Goal: Transaction & Acquisition: Purchase product/service

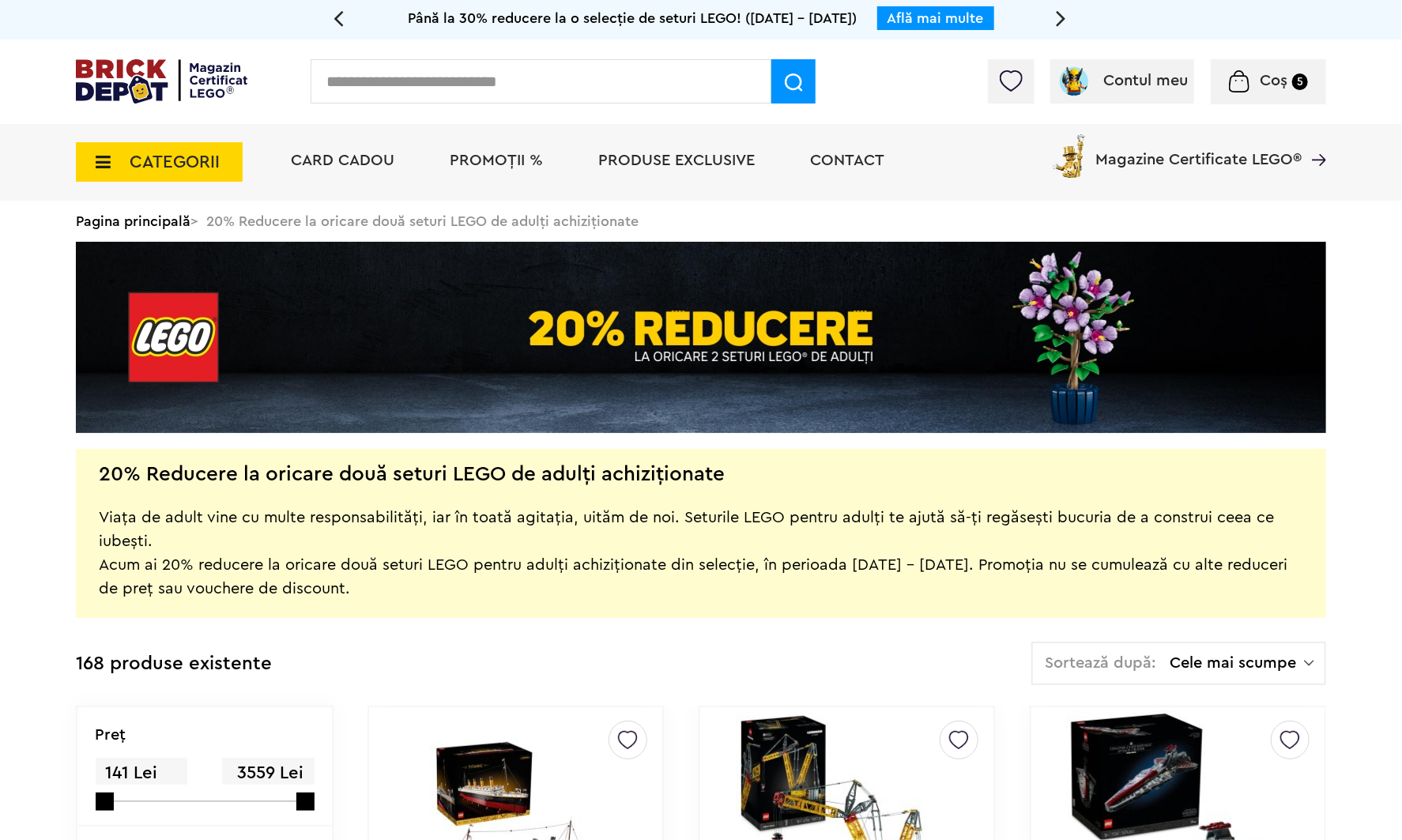
click at [1230, 663] on span "Cele mai scumpe" at bounding box center [1237, 663] width 135 height 16
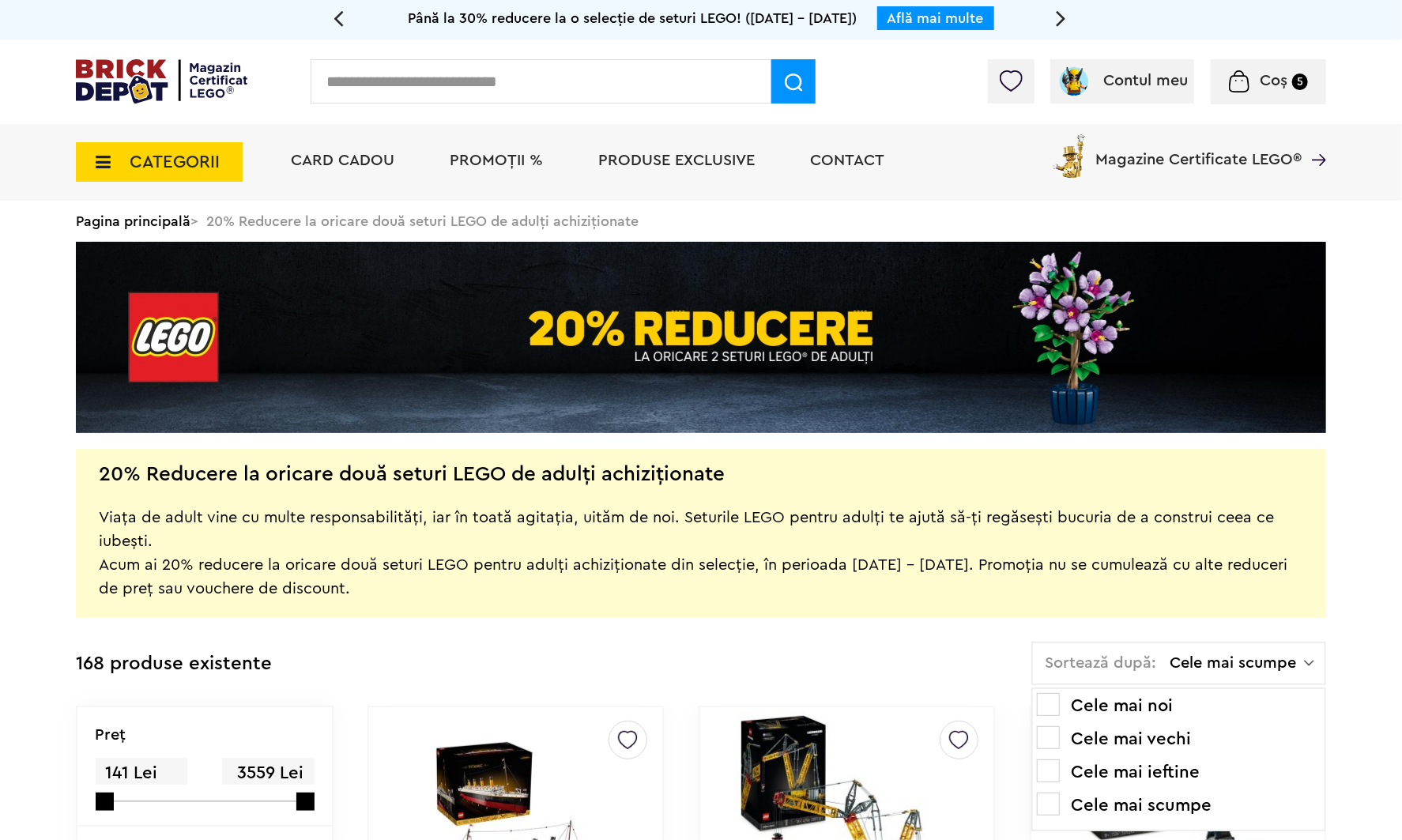
click at [1157, 717] on ul "Cele mai noi Cele mai vechi Cele mai ieftine Cele mai scumpe" at bounding box center [1178, 759] width 295 height 143
click at [1158, 733] on li "Cele mai vechi" at bounding box center [1179, 739] width 283 height 25
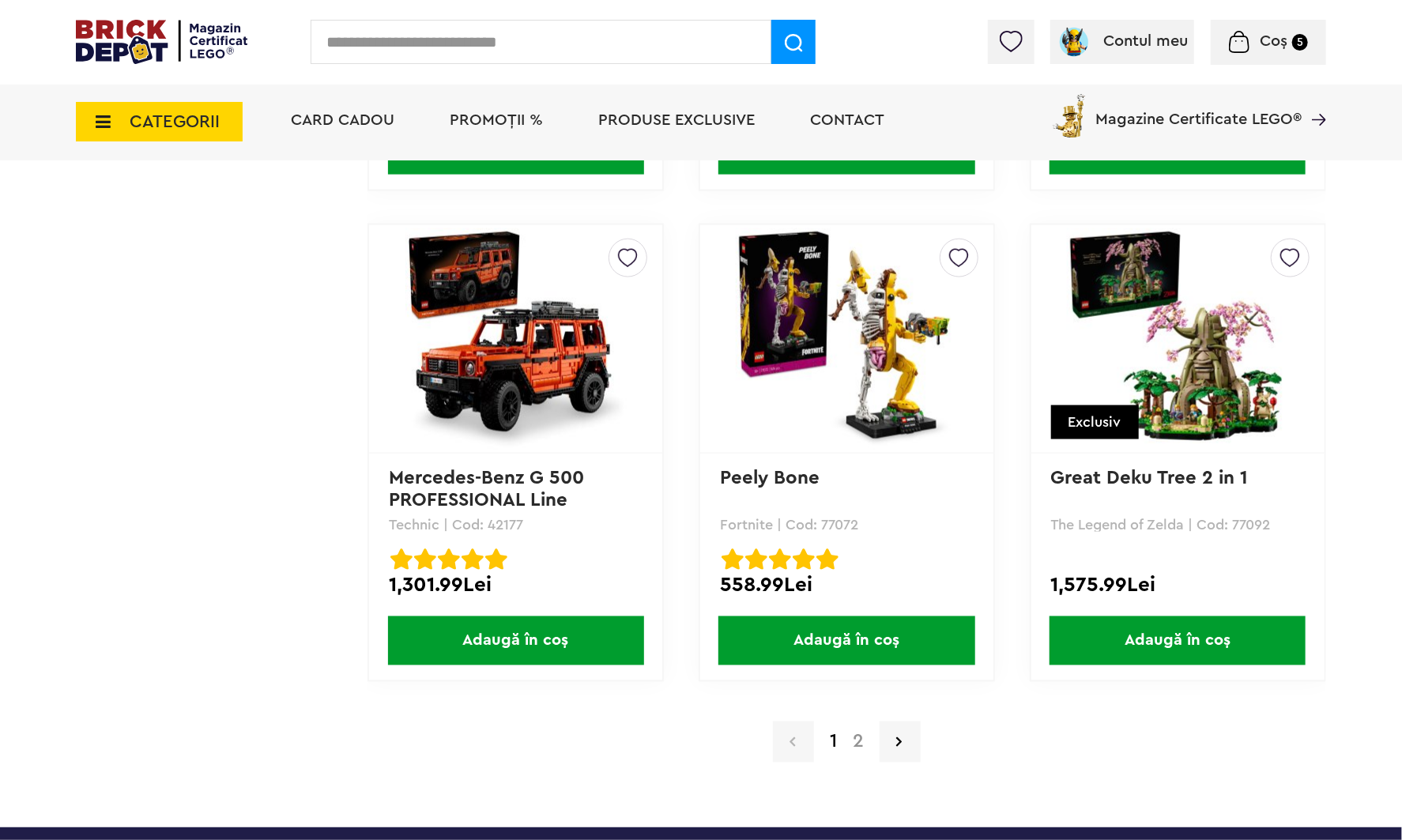
scroll to position [15165, 0]
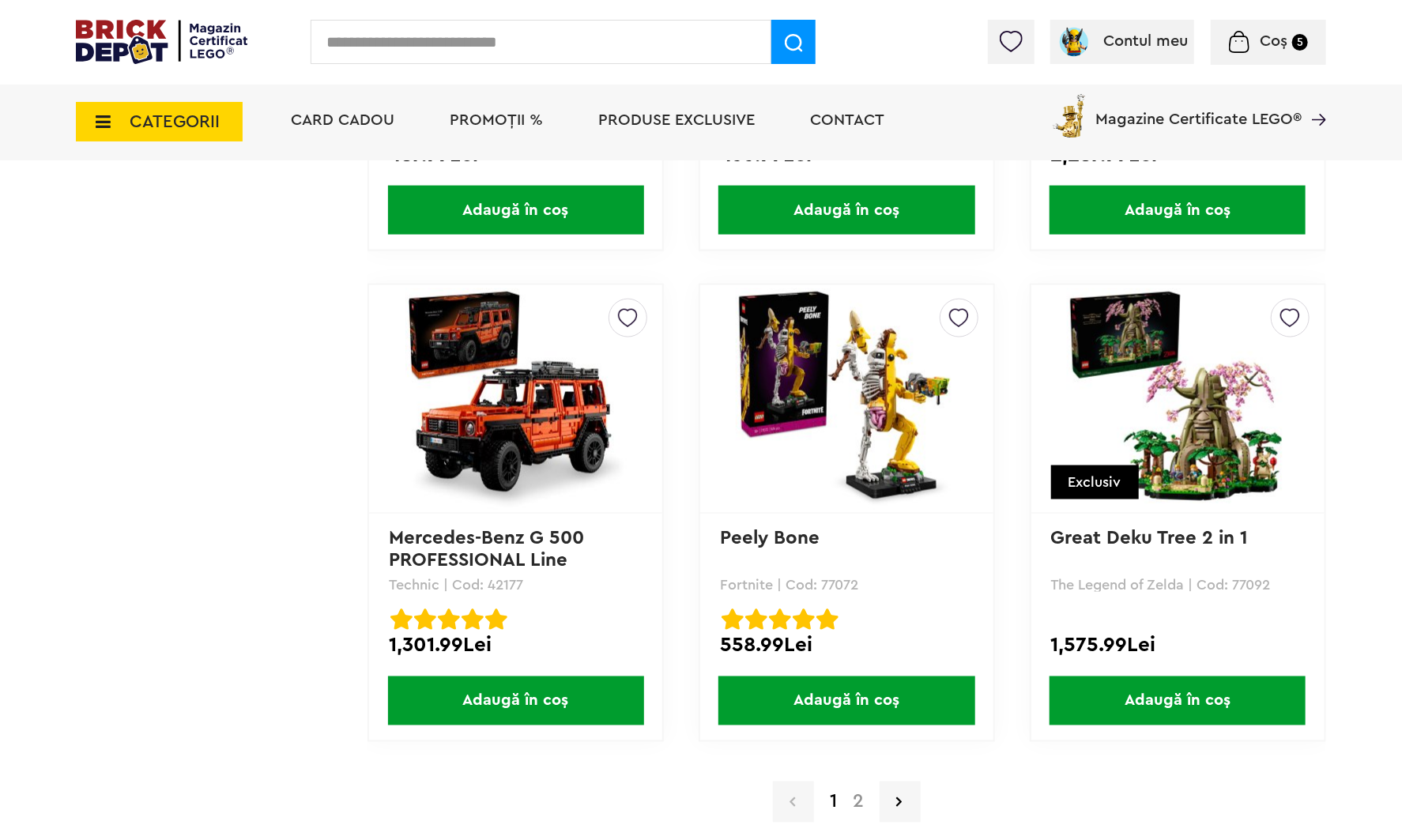
click at [861, 792] on link "2" at bounding box center [859, 801] width 27 height 19
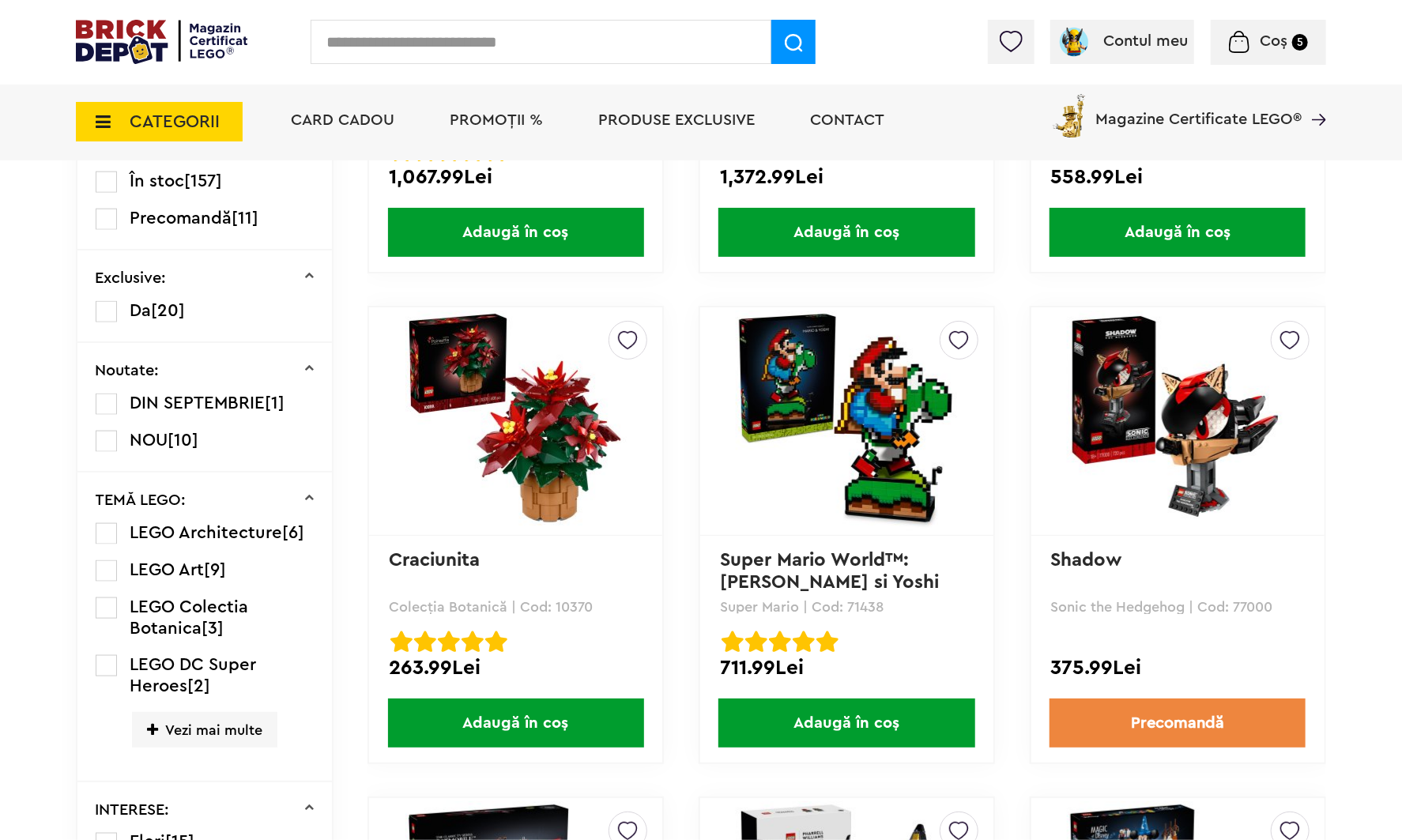
scroll to position [711, 0]
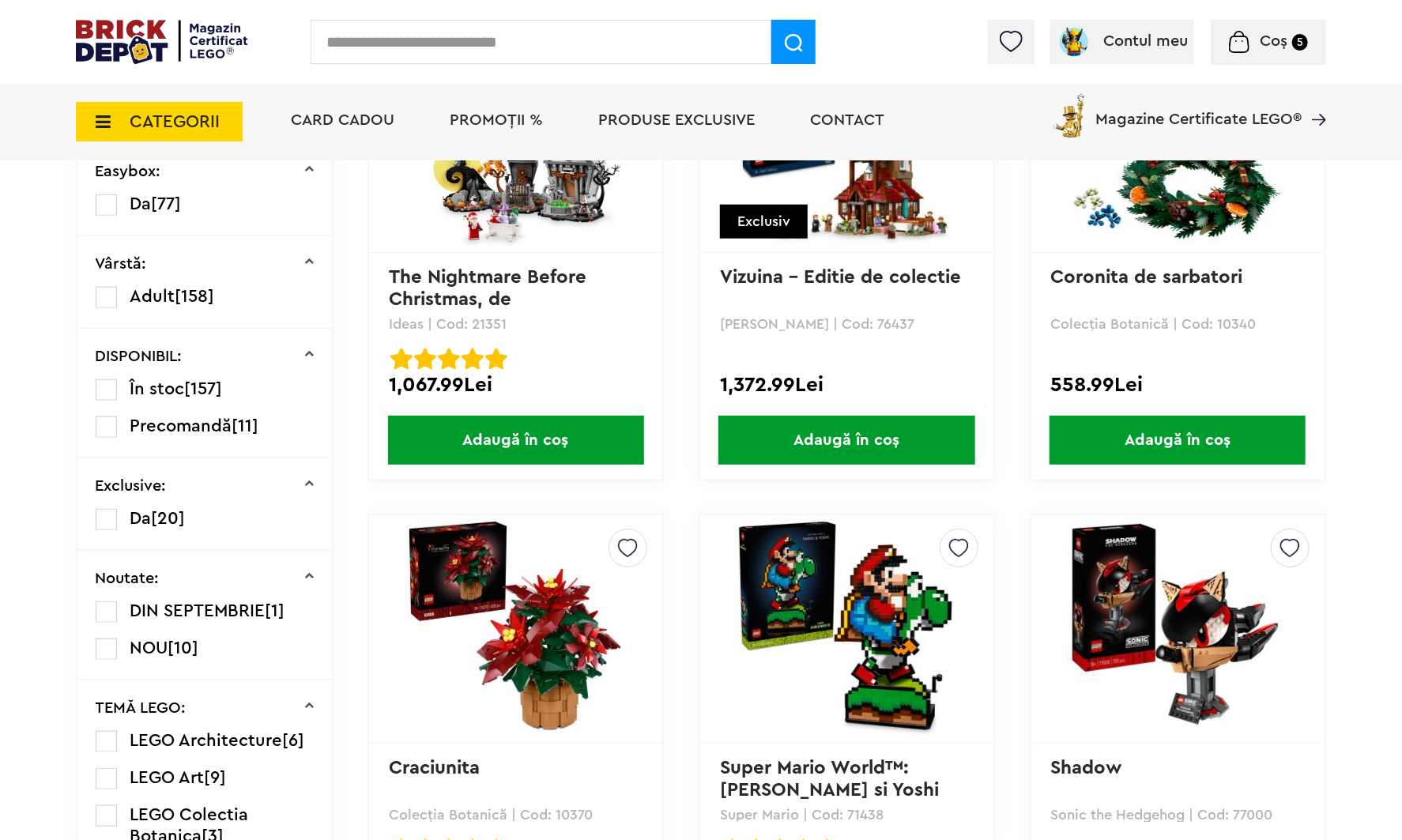
click at [904, 441] on span "Adaugă în coș" at bounding box center [847, 439] width 256 height 49
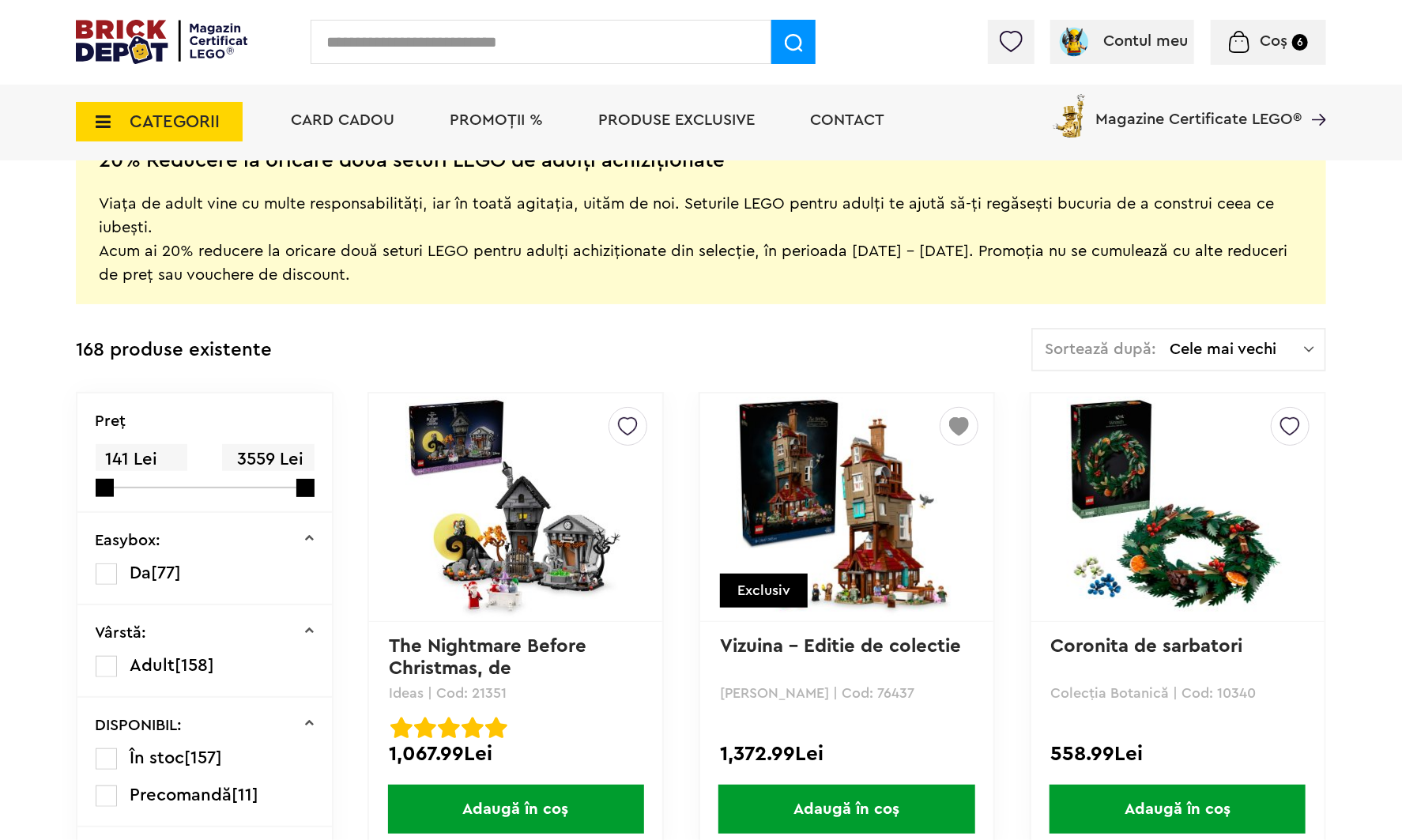
scroll to position [0, 0]
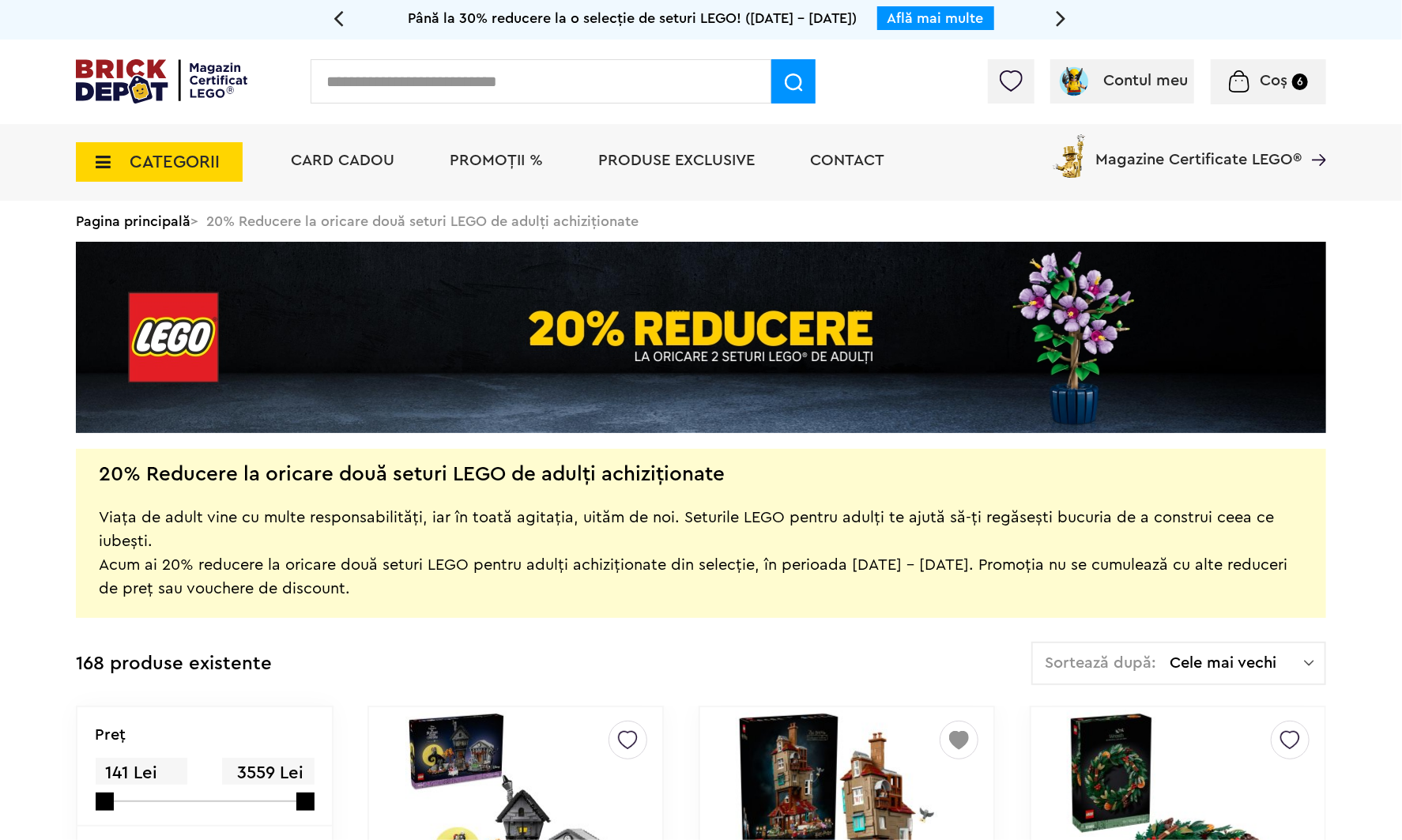
click at [1259, 84] on span "Coș 6" at bounding box center [1268, 81] width 79 height 16
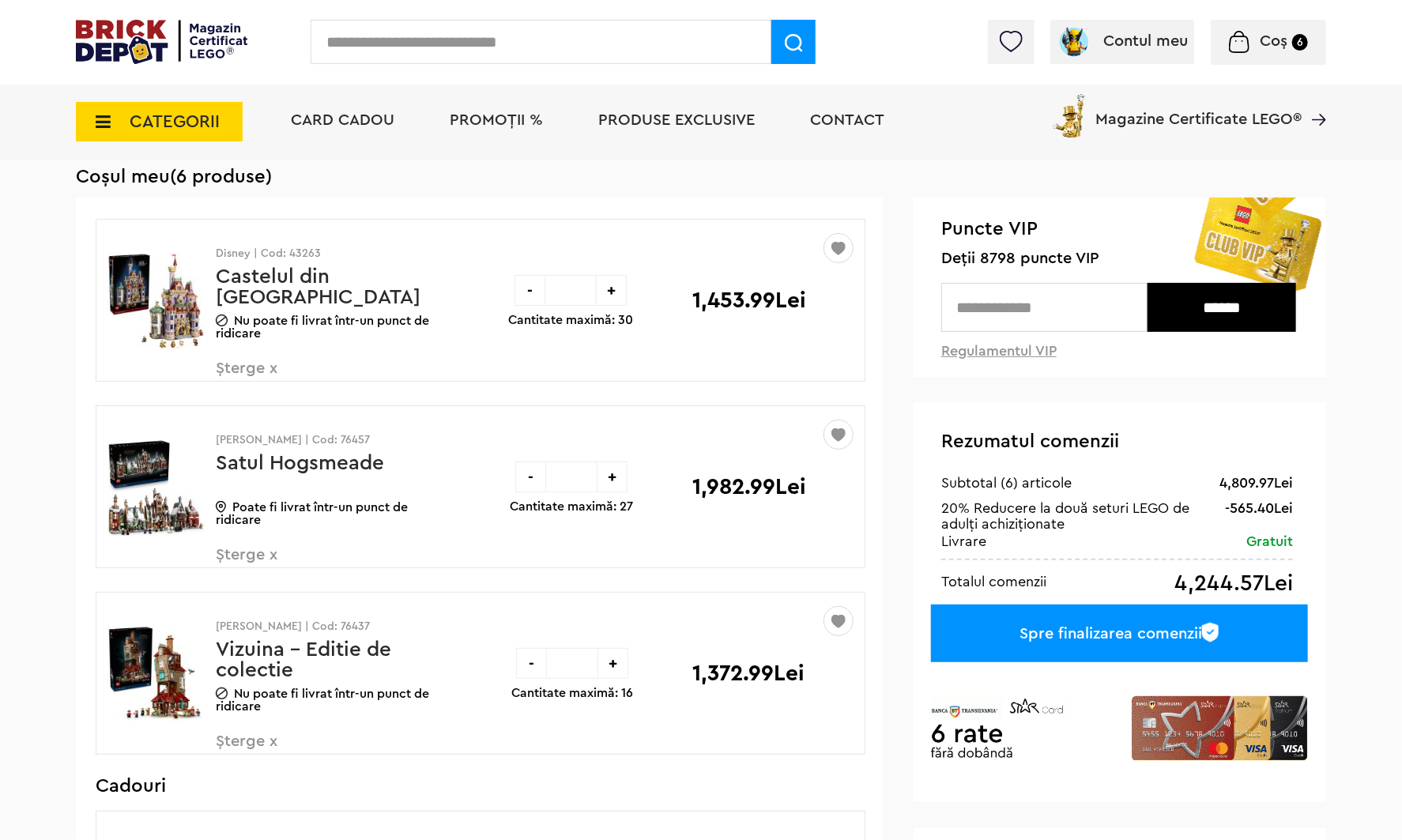
scroll to position [79, 0]
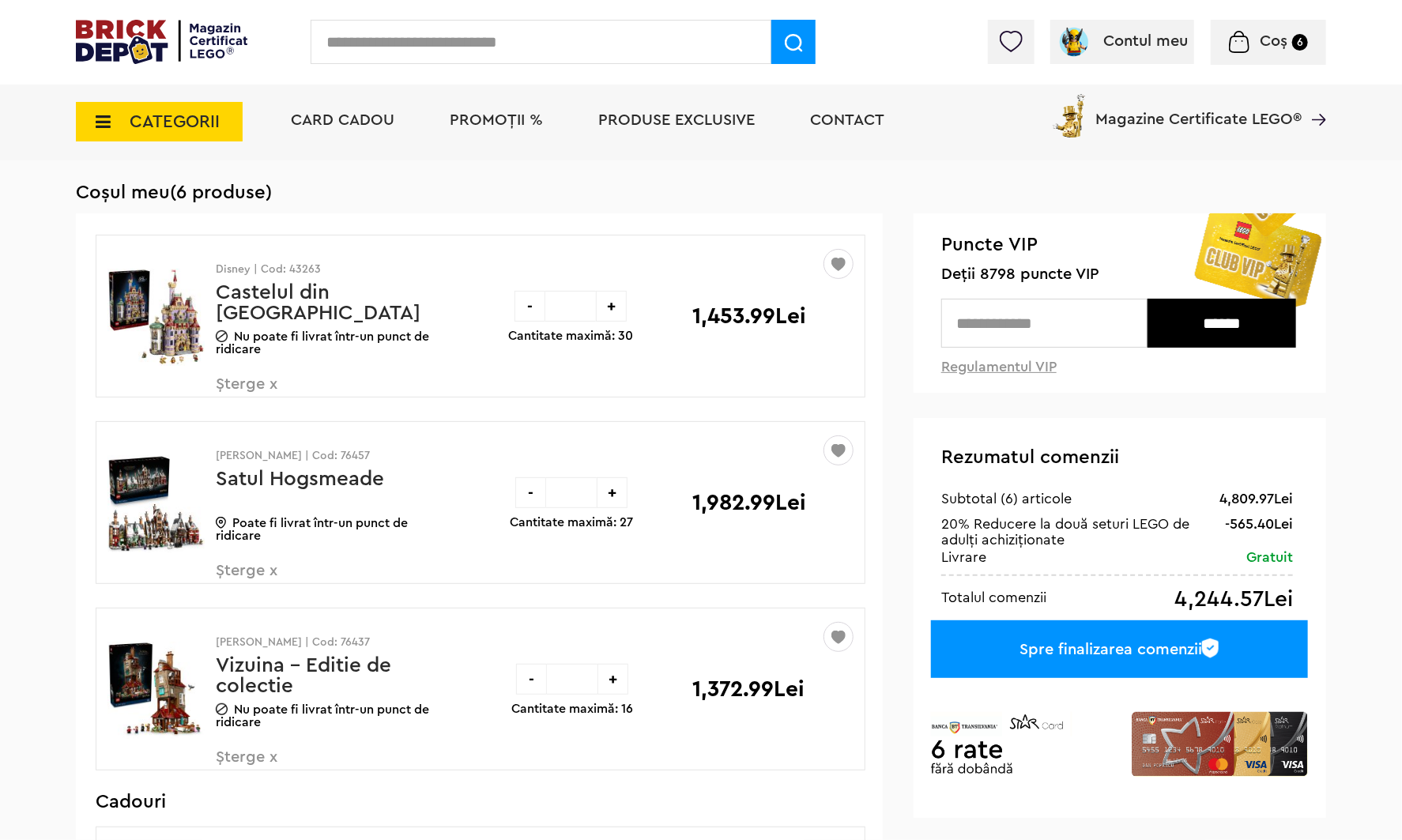
click at [523, 498] on div "-" at bounding box center [531, 493] width 31 height 31
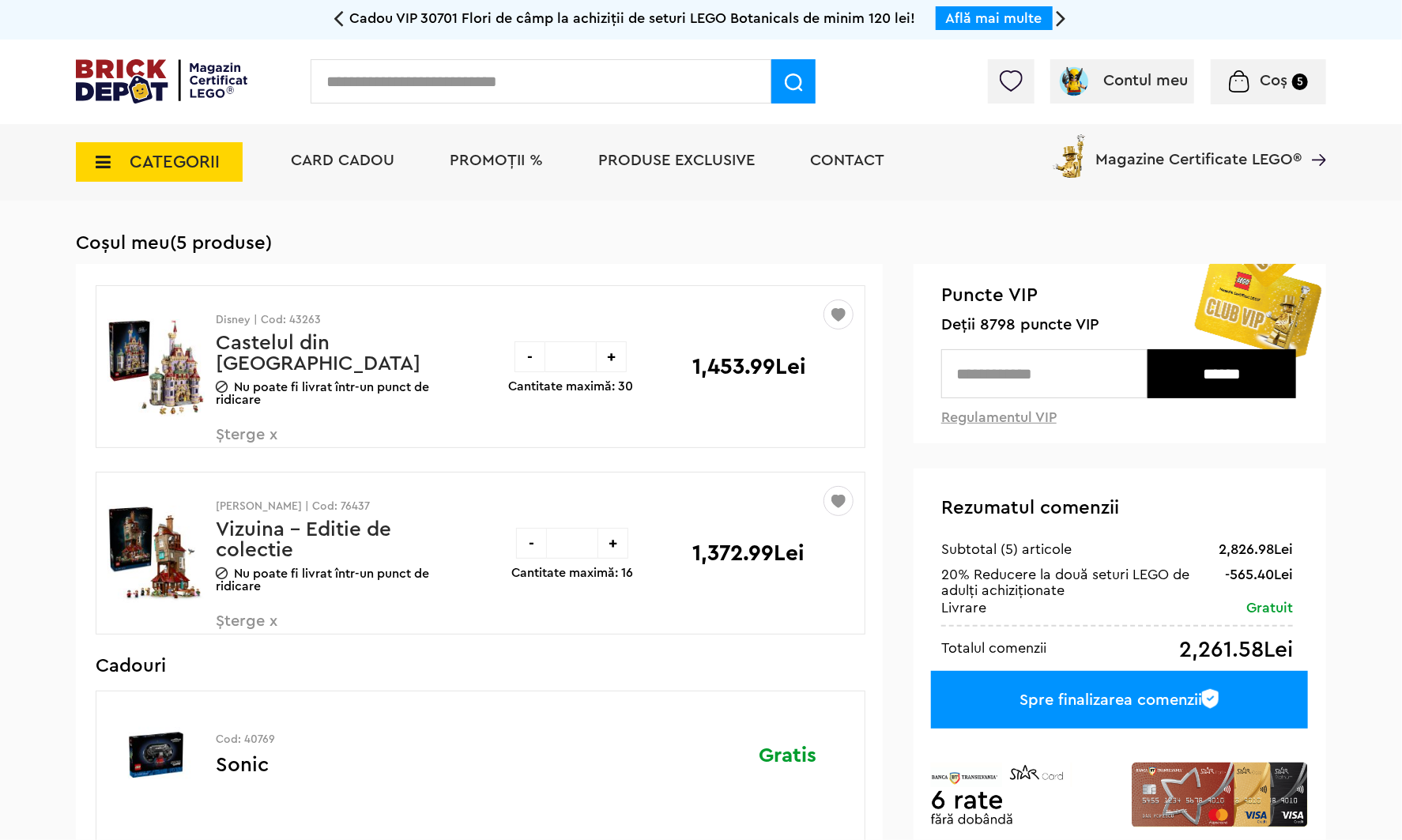
click at [492, 168] on span "PROMOȚII %" at bounding box center [496, 161] width 93 height 16
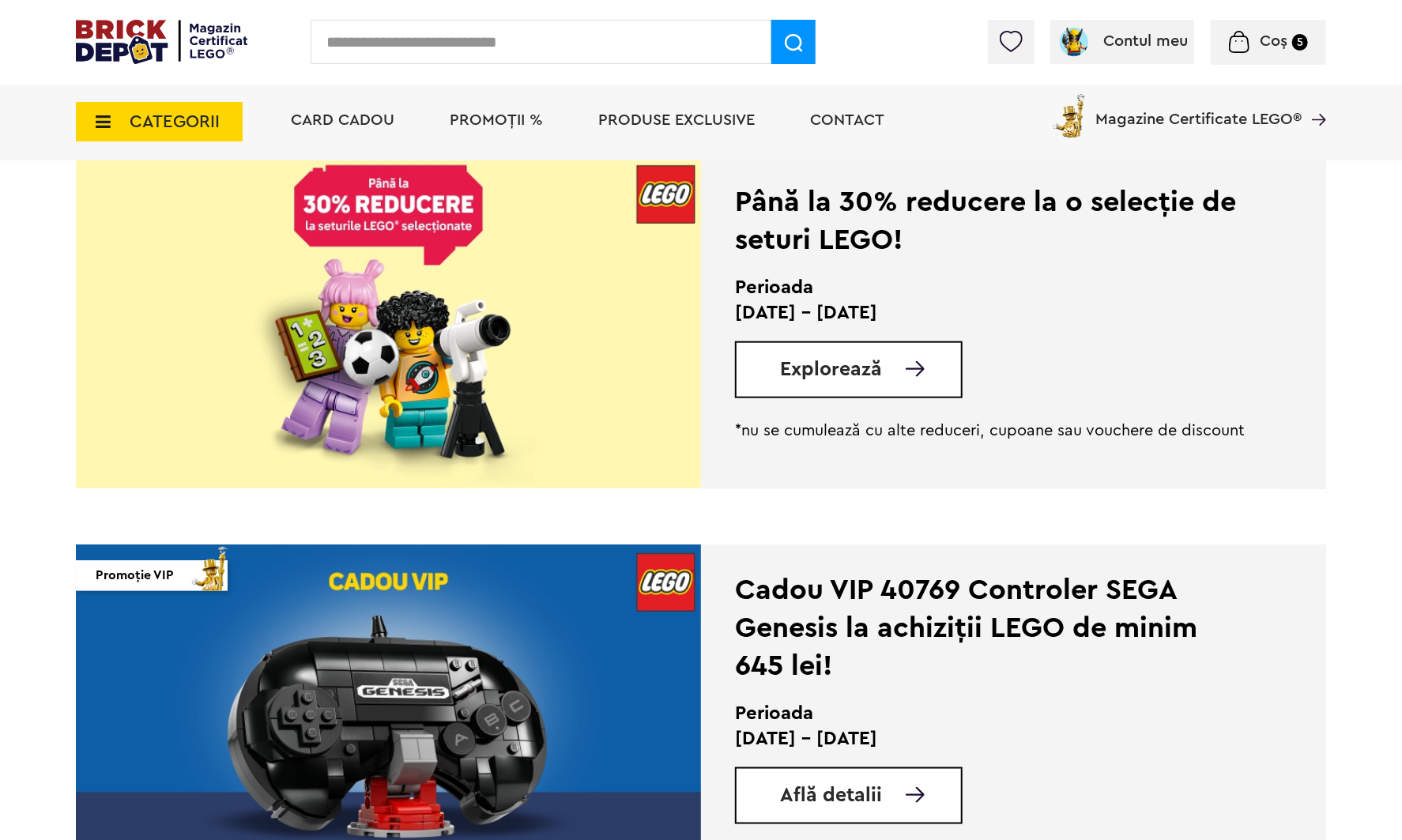
scroll to position [789, 0]
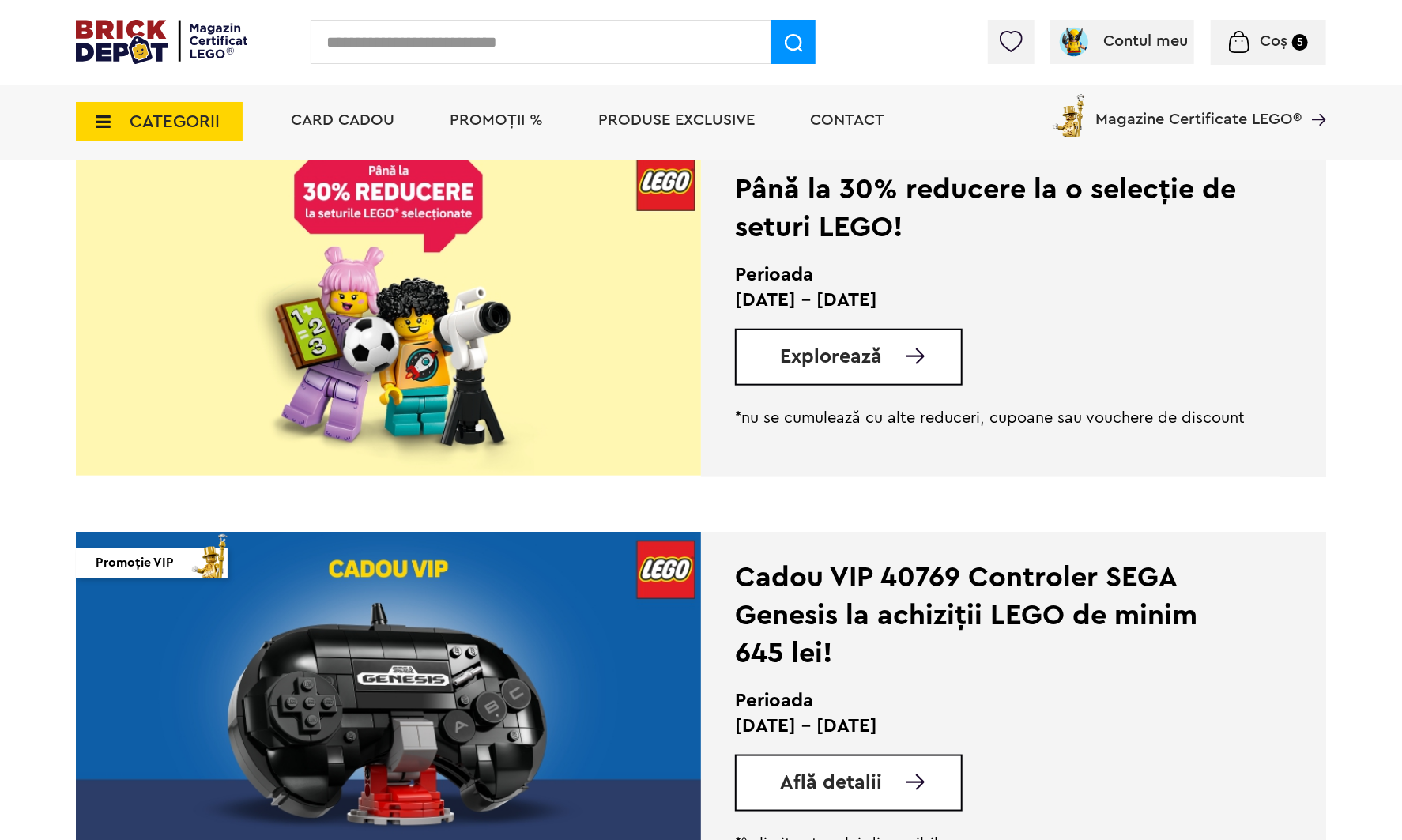
click at [857, 217] on div "Până la 30% reducere la o selecție de seturi LEGO!" at bounding box center [991, 208] width 513 height 76
click at [379, 244] on img at bounding box center [388, 309] width 625 height 332
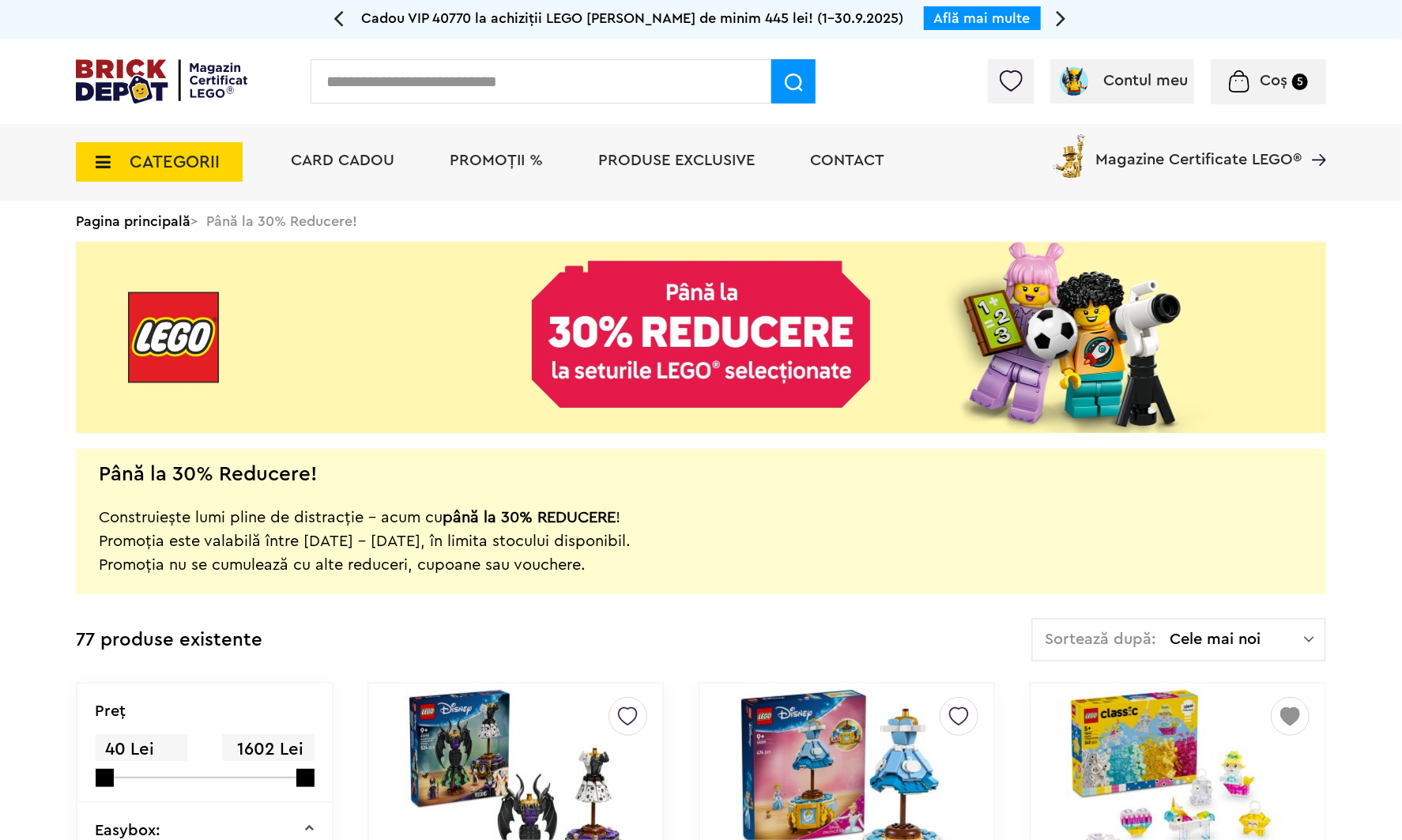
click at [1246, 457] on div "Până la 30% Reducere! Construiește lumi pline de distracție – acum cu până la 3…" at bounding box center [701, 521] width 1250 height 145
click at [1242, 624] on div "Sortează după: Cele mai noi Cele mai noi Cele mai vechi Cele mai ieftine Cele m…" at bounding box center [1178, 640] width 295 height 43
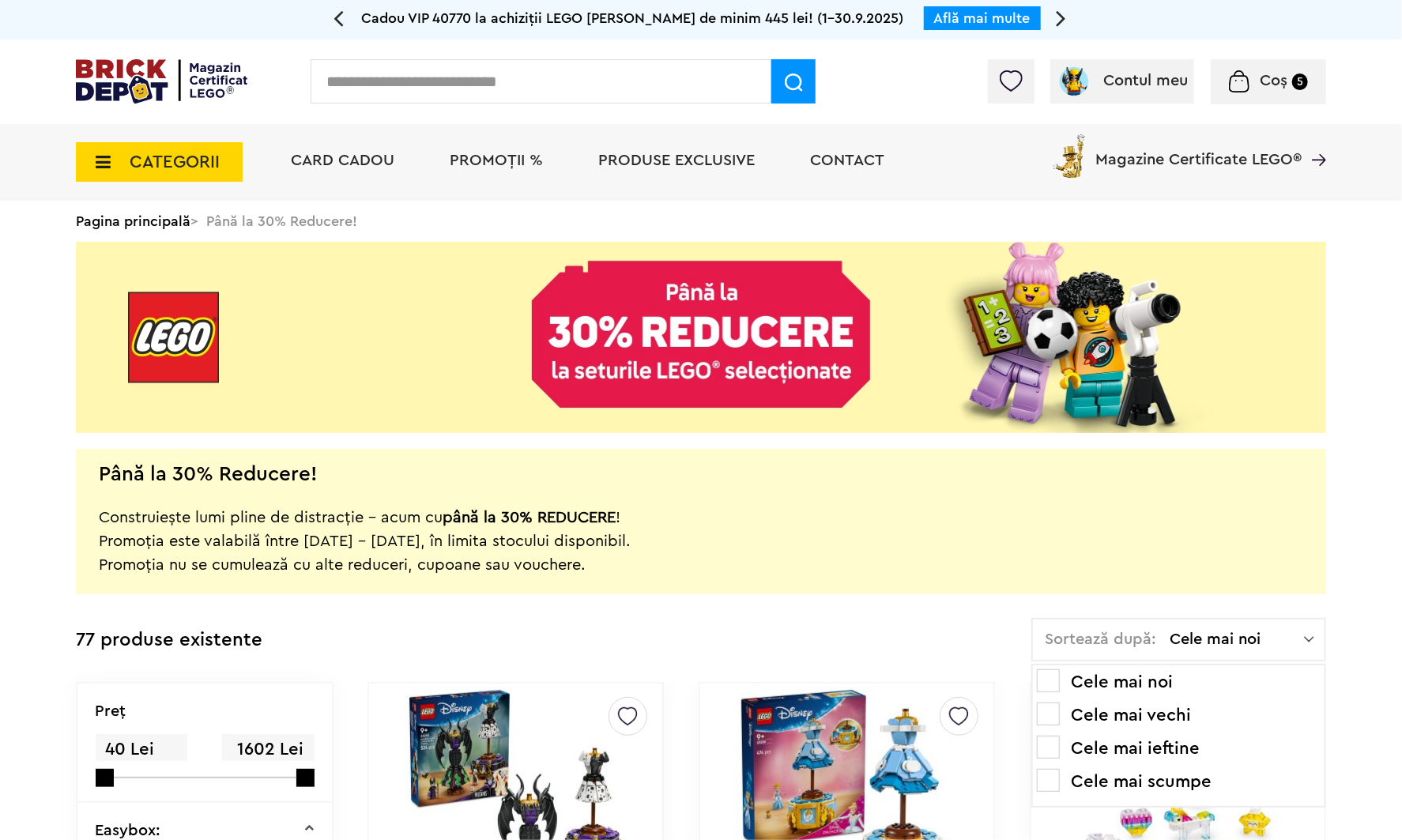
click at [1189, 779] on li "Cele mai scumpe" at bounding box center [1179, 781] width 283 height 25
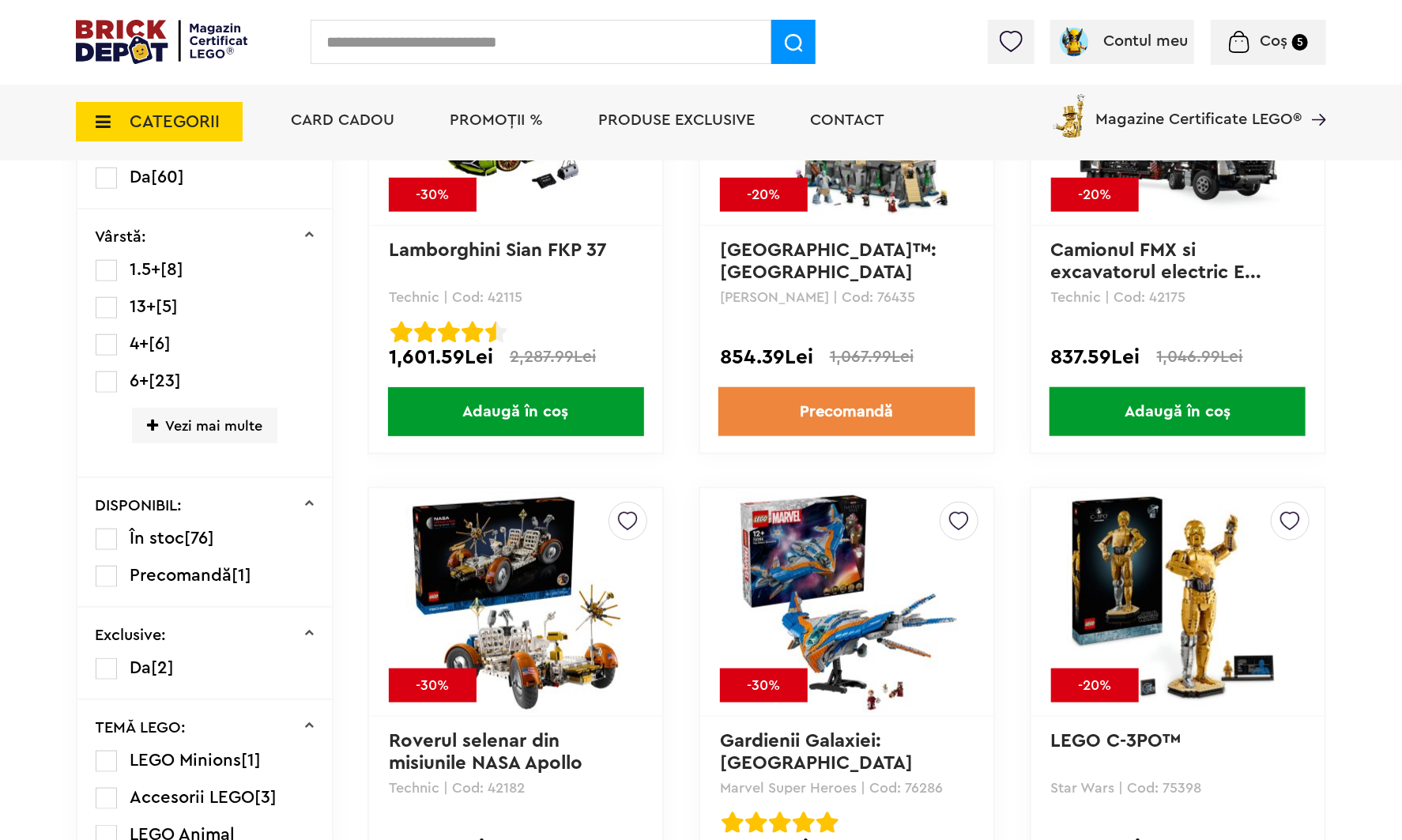
scroll to position [711, 0]
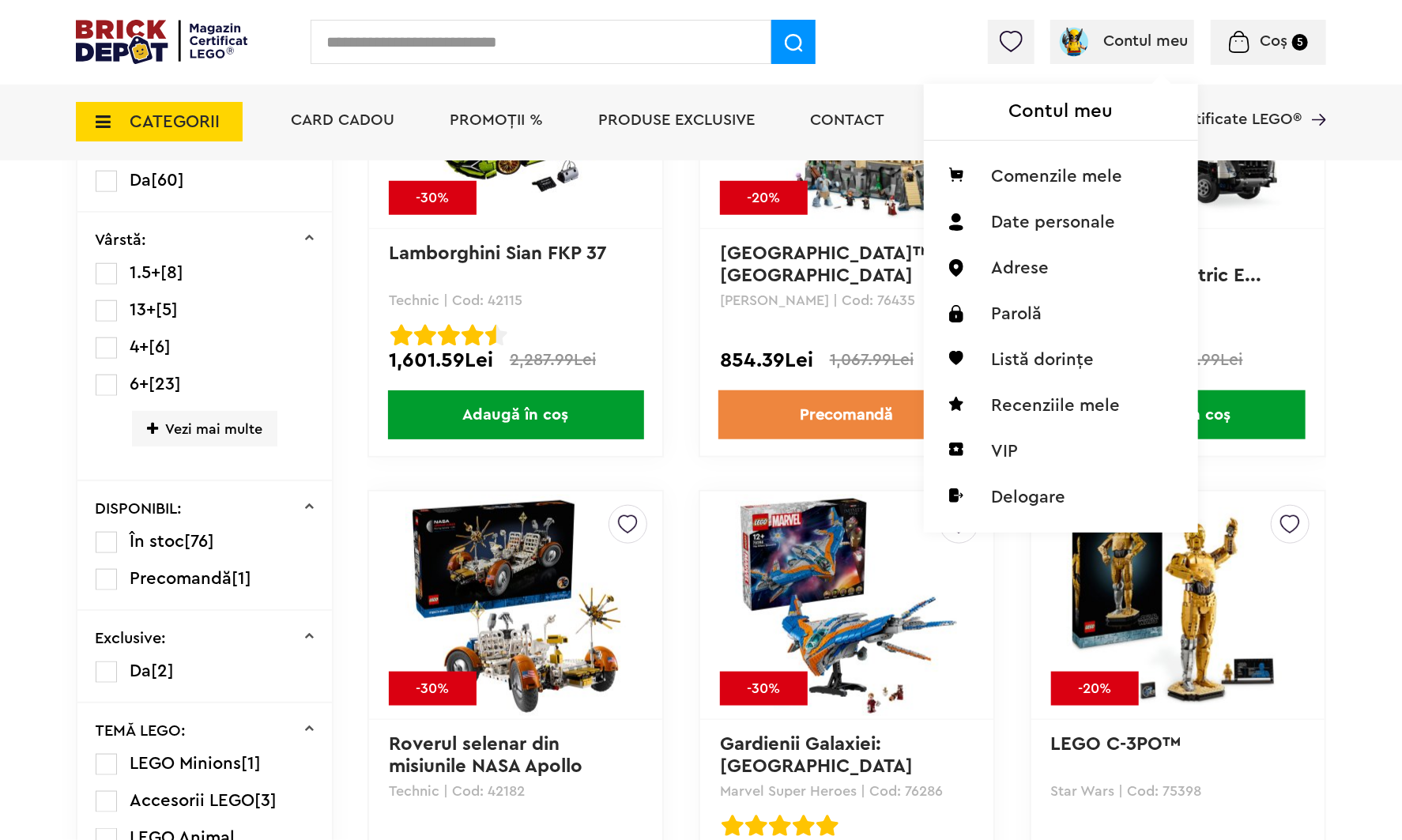
click at [1110, 56] on div "Contul meu Contul meu Comenzile mele Date personale Adrese Parolă Listă dorințe…" at bounding box center [1121, 42] width 144 height 44
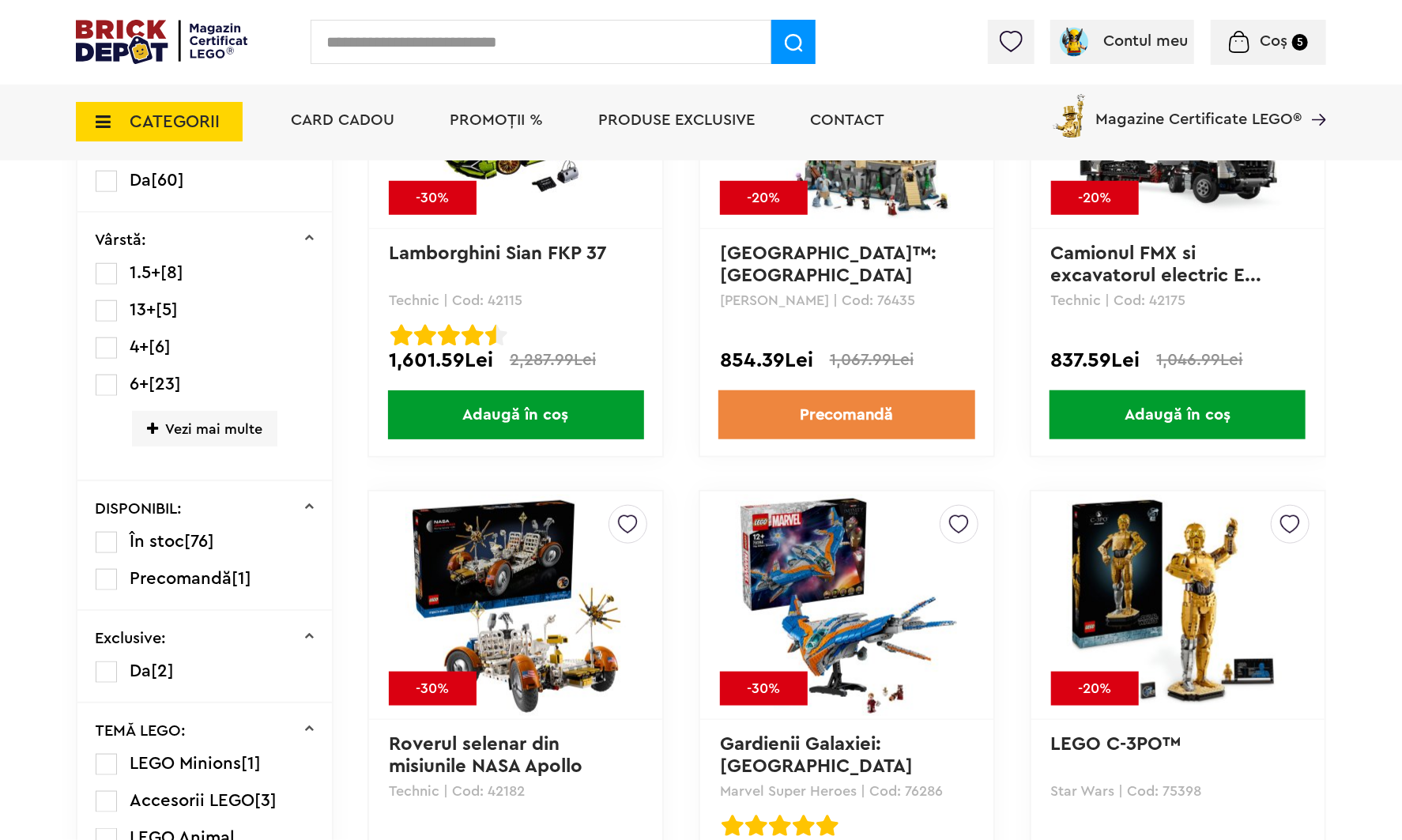
click at [1284, 47] on span "Coș" at bounding box center [1273, 42] width 28 height 16
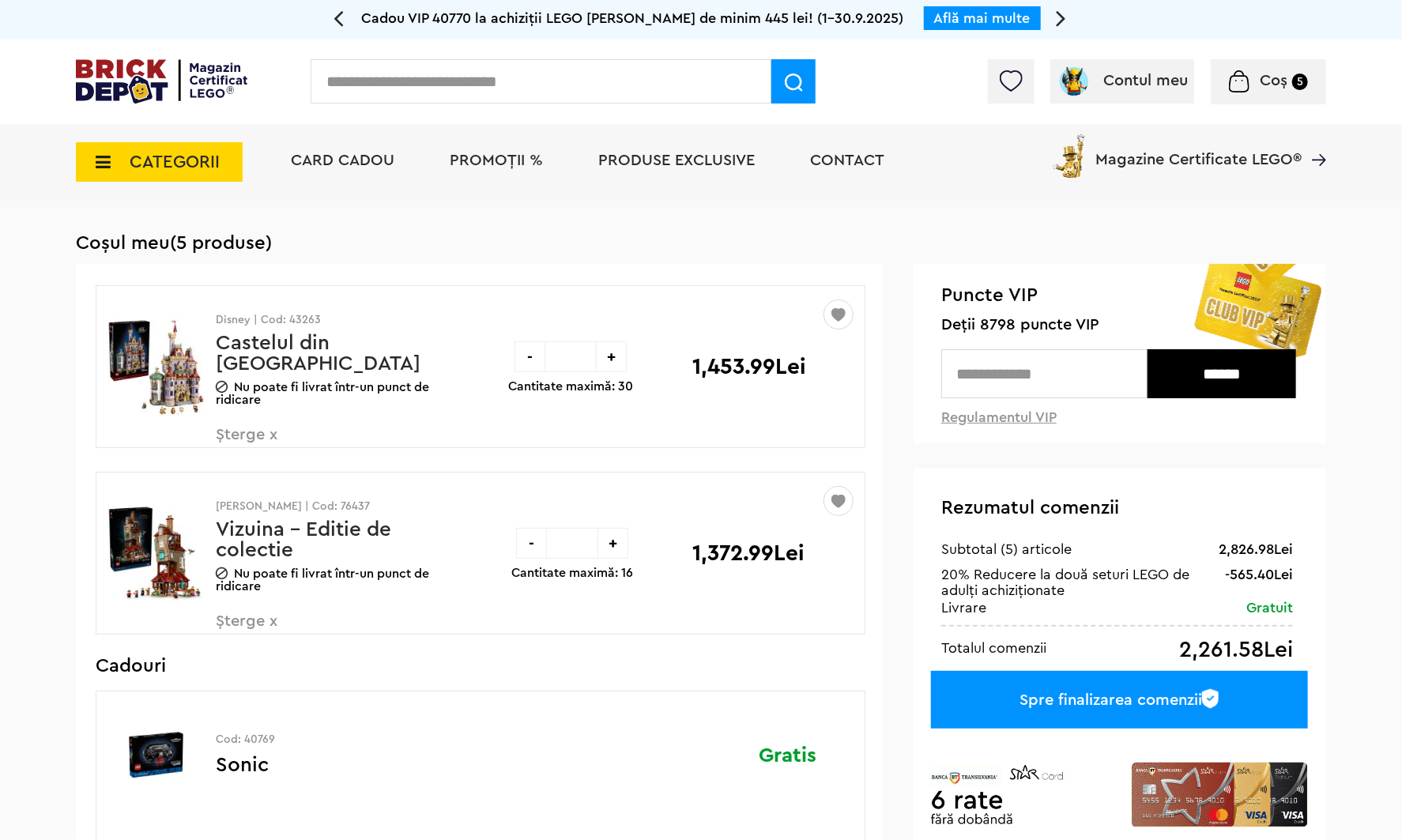
click at [270, 436] on span "Șterge x" at bounding box center [309, 444] width 186 height 34
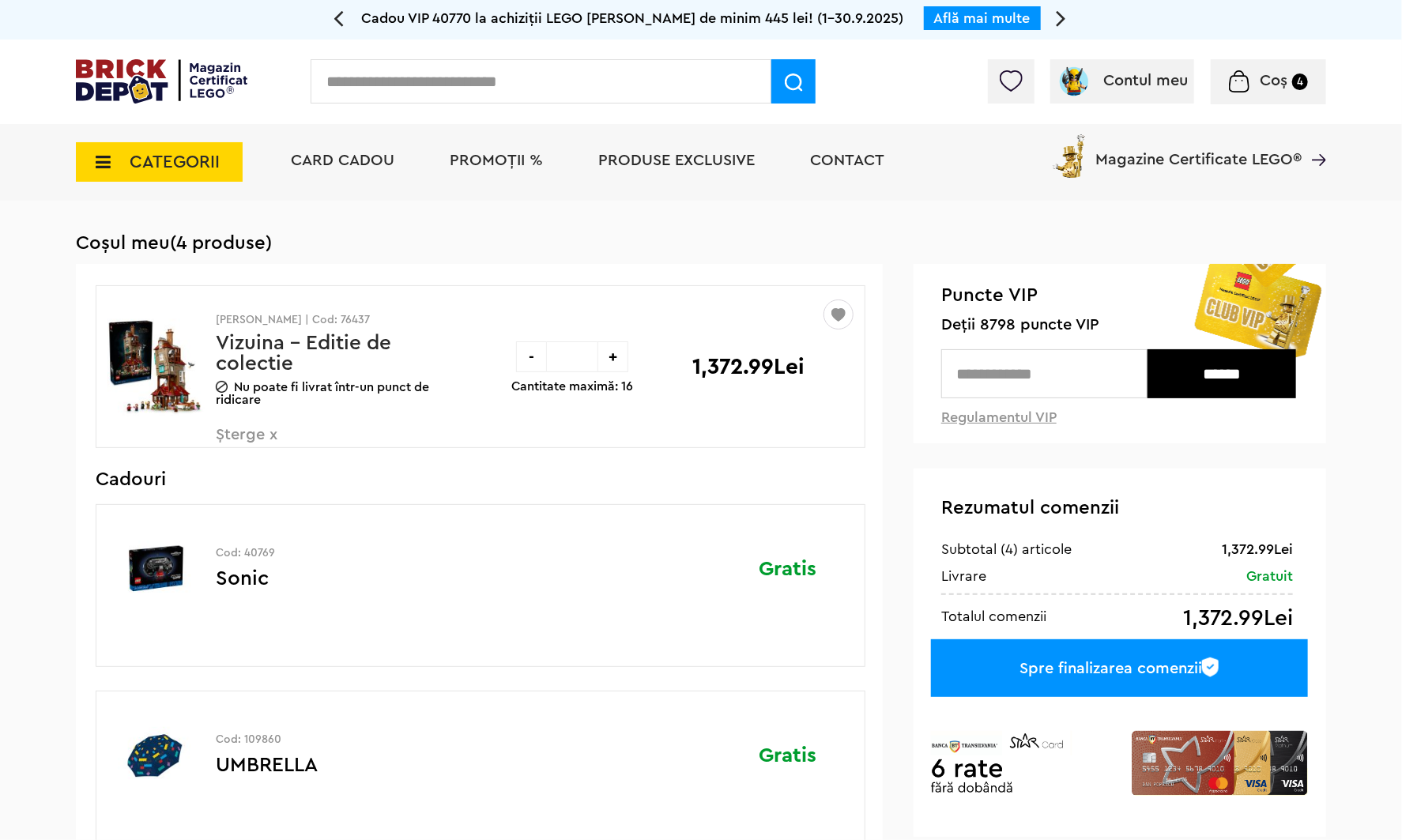
click at [334, 163] on span "Card Cadou" at bounding box center [342, 161] width 104 height 16
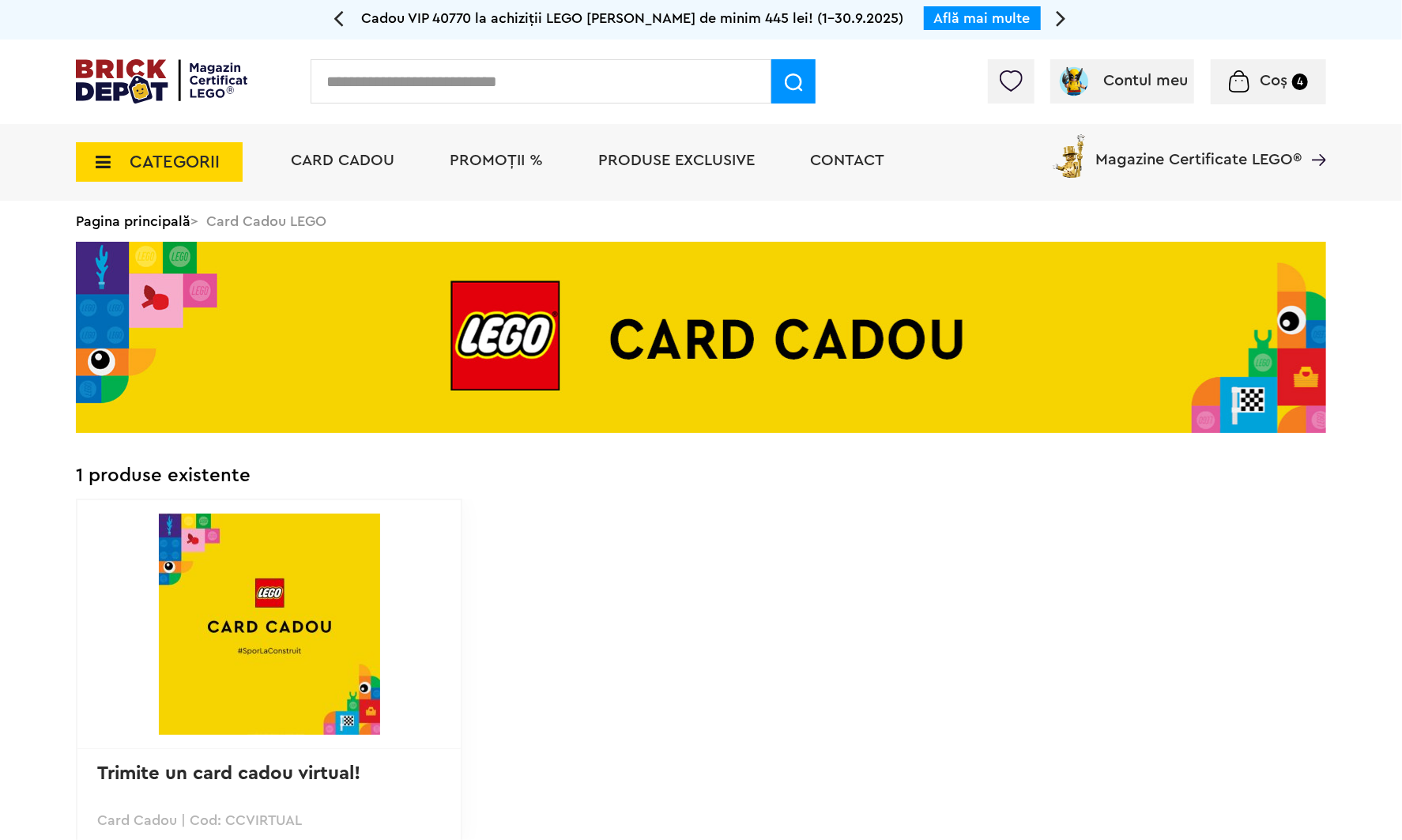
click at [518, 159] on span "PROMOȚII %" at bounding box center [496, 161] width 93 height 16
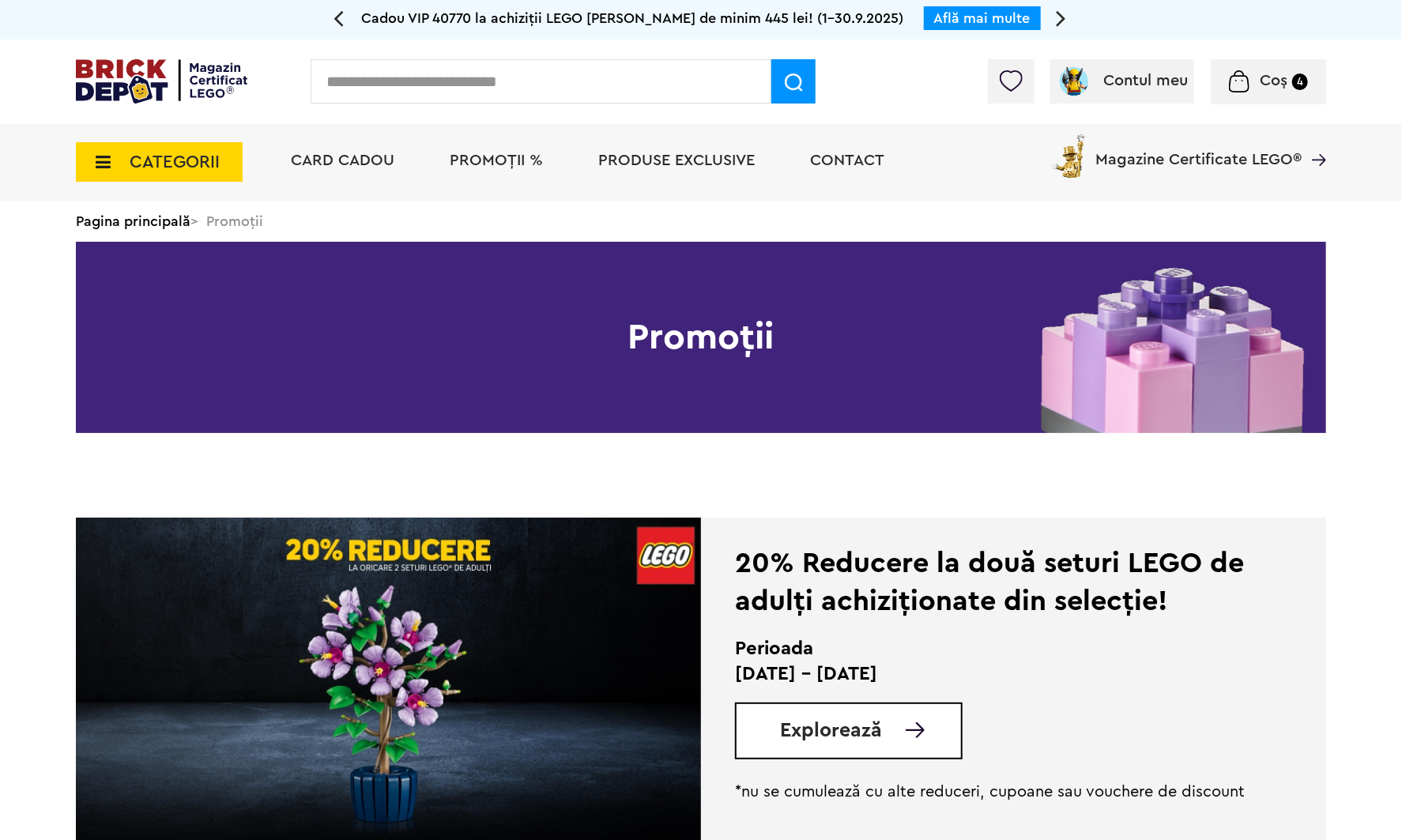
click at [515, 535] on img at bounding box center [388, 683] width 625 height 332
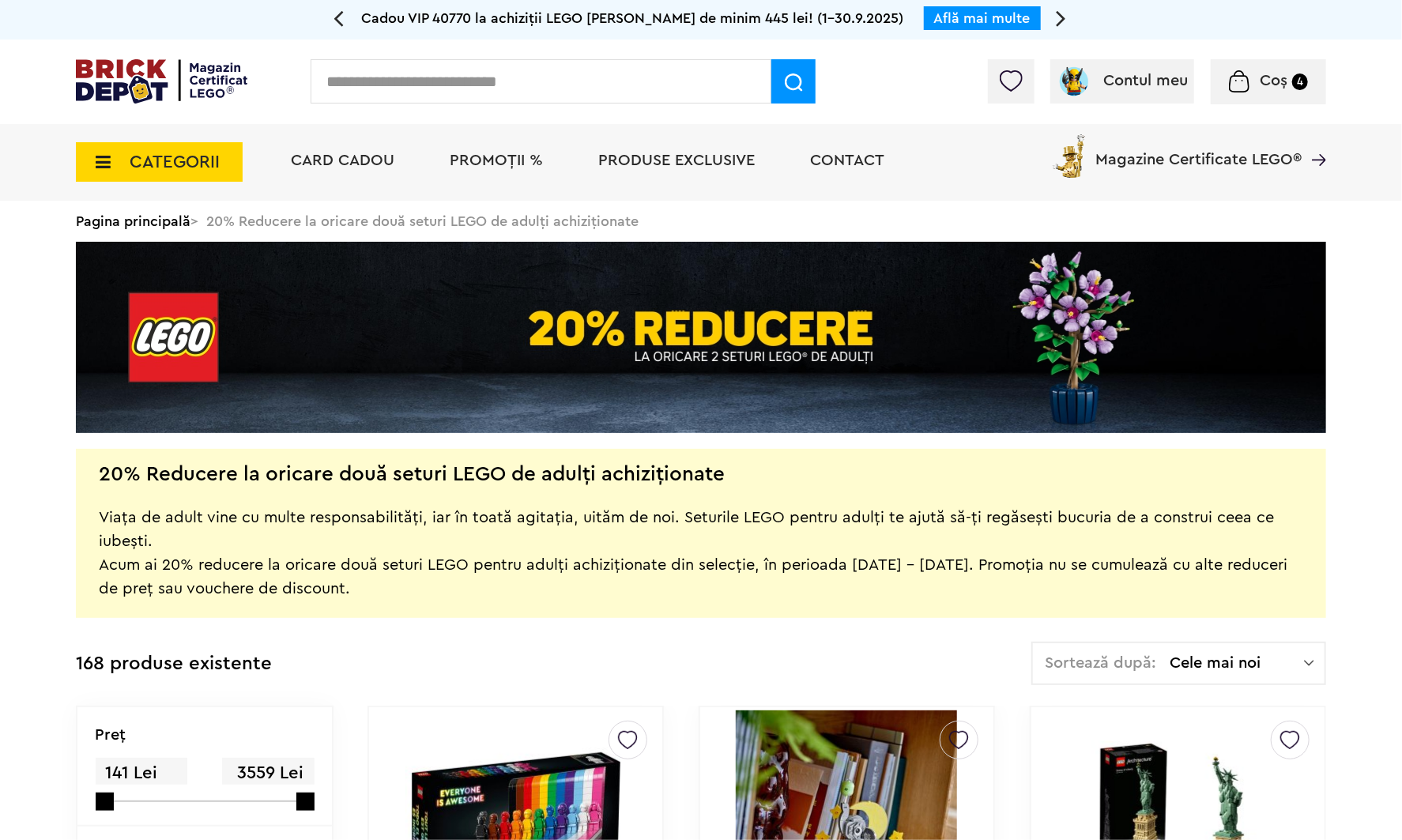
click at [1251, 685] on td "168 produse existente Sortează după: Cele mai noi Cele mai noi Cele mai vechi C…" at bounding box center [701, 673] width 1250 height 64
click at [1248, 681] on div "Sortează după: Cele mai noi Cele mai noi Cele mai vechi Cele mai ieftine Cele m…" at bounding box center [1178, 663] width 295 height 43
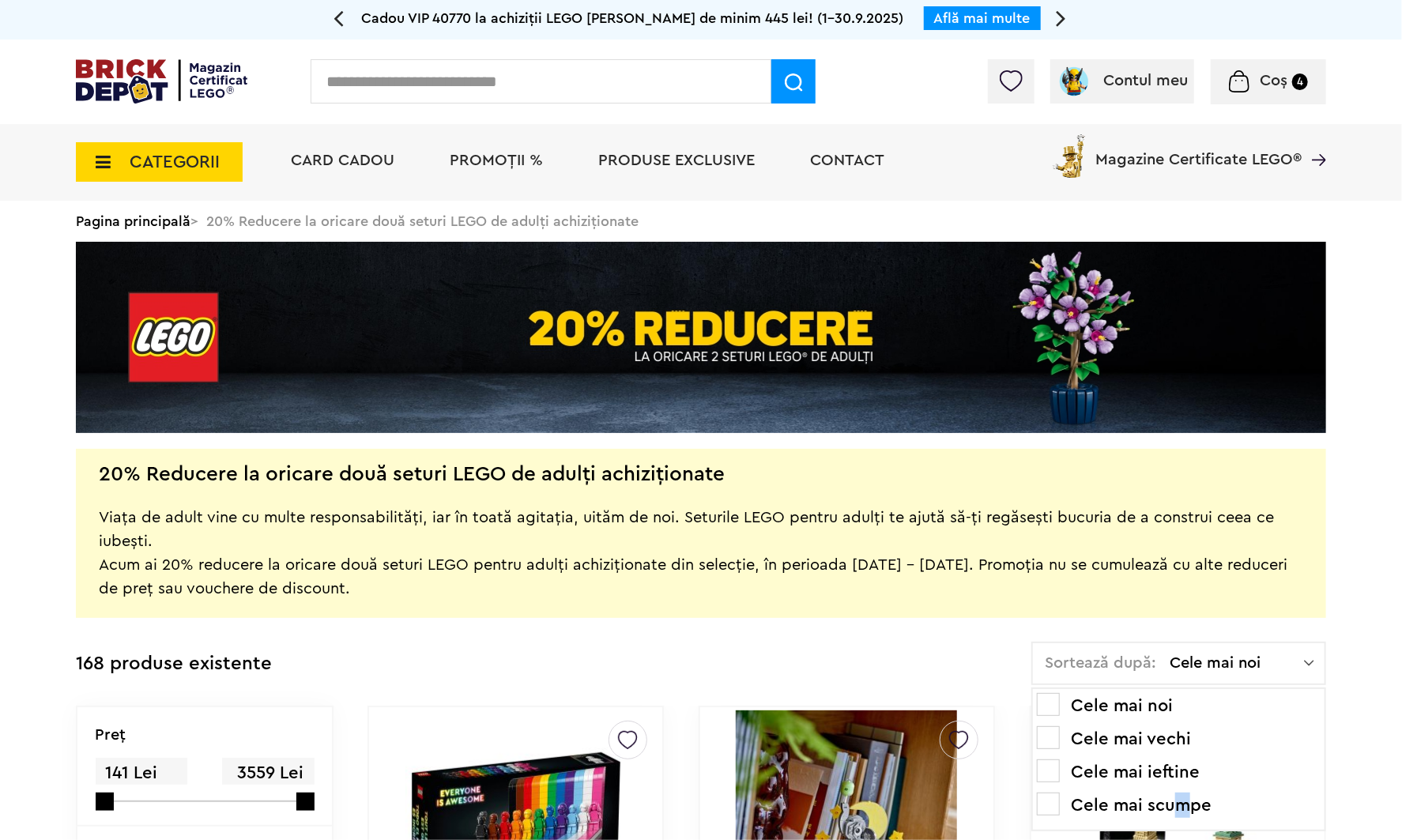
drag, startPoint x: 1247, startPoint y: 680, endPoint x: 1184, endPoint y: 802, distance: 137.3
click at [1184, 802] on li "Cele mai scumpe" at bounding box center [1179, 805] width 283 height 25
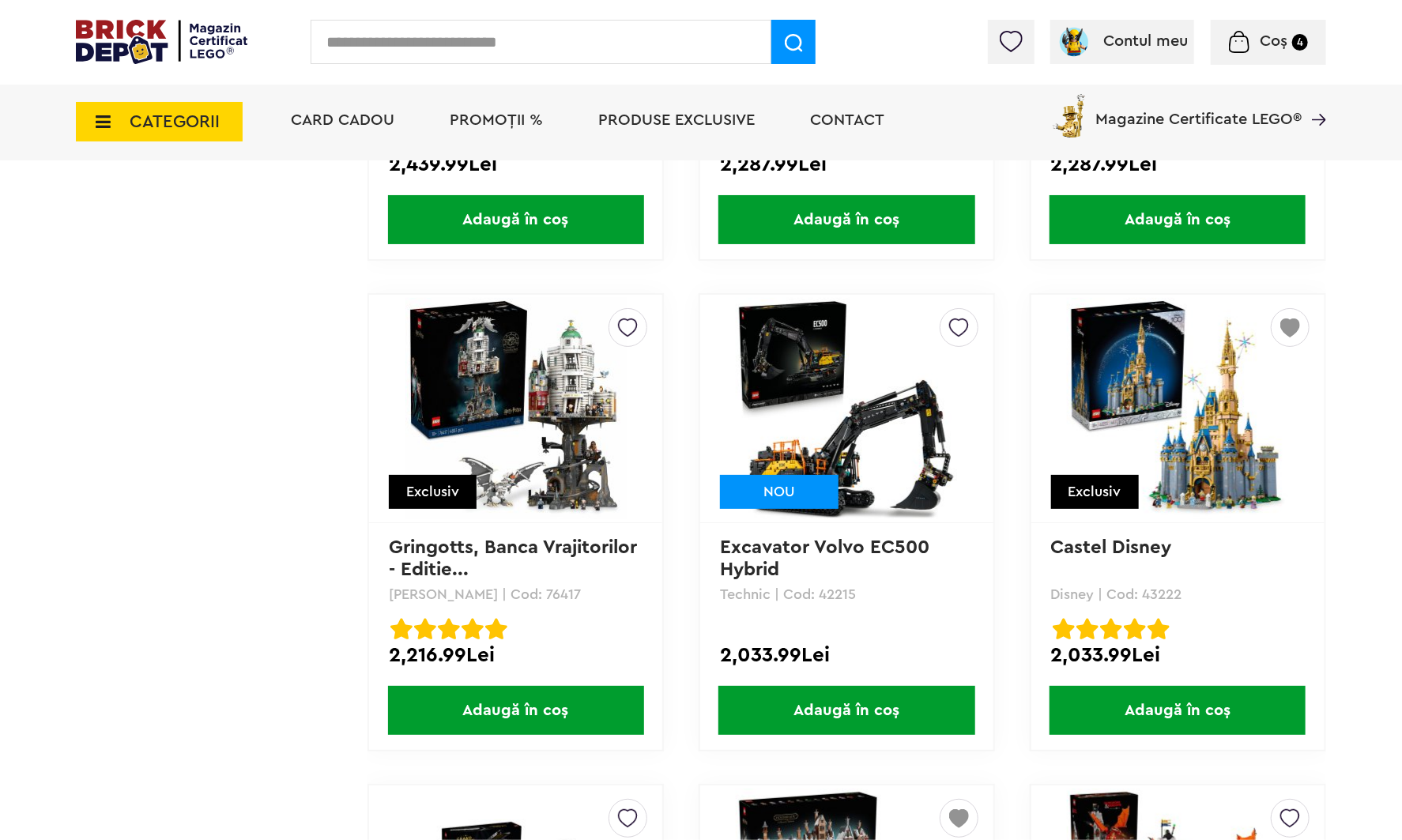
scroll to position [2488, 0]
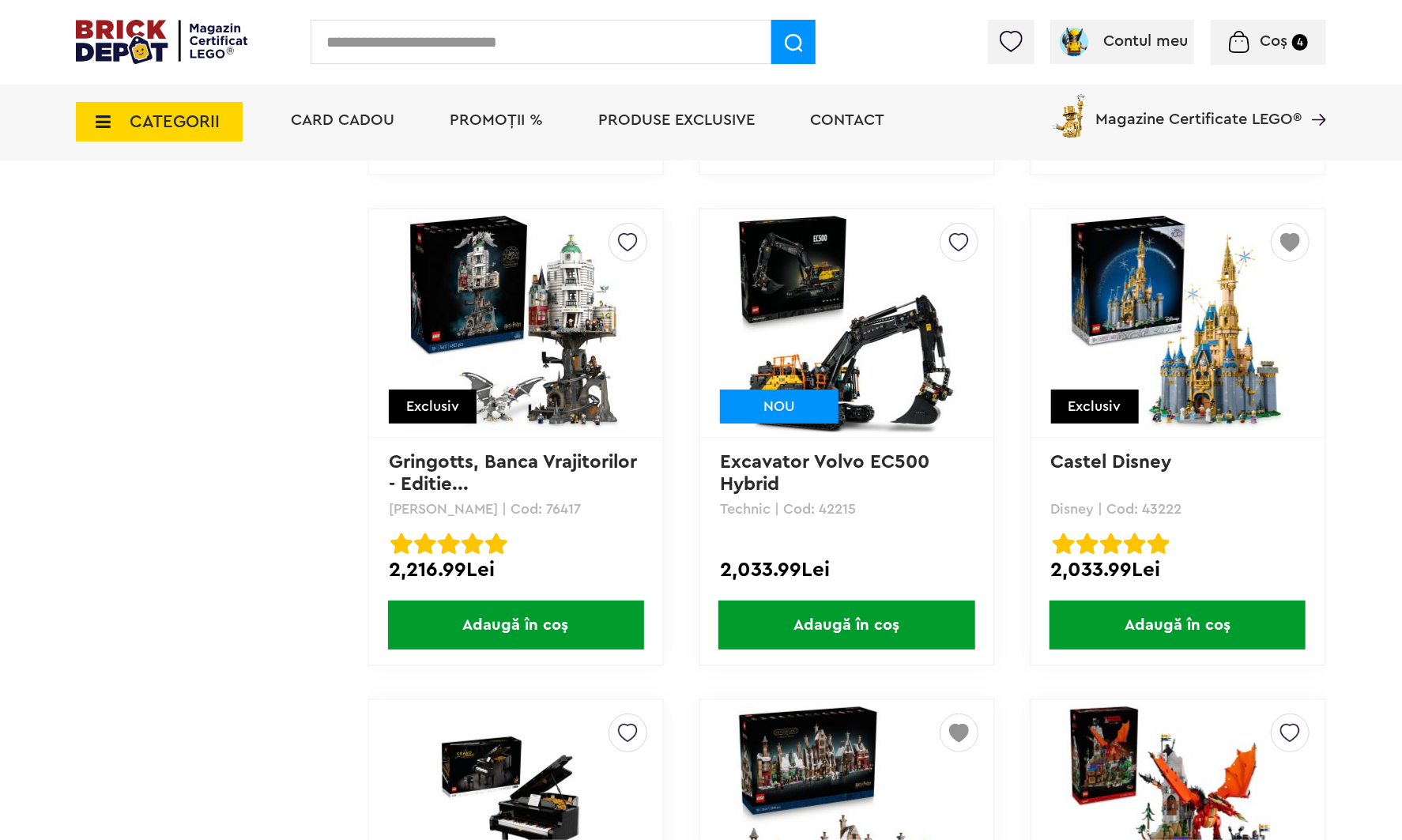
click at [1170, 618] on span "Adaugă în coș" at bounding box center [1178, 624] width 256 height 49
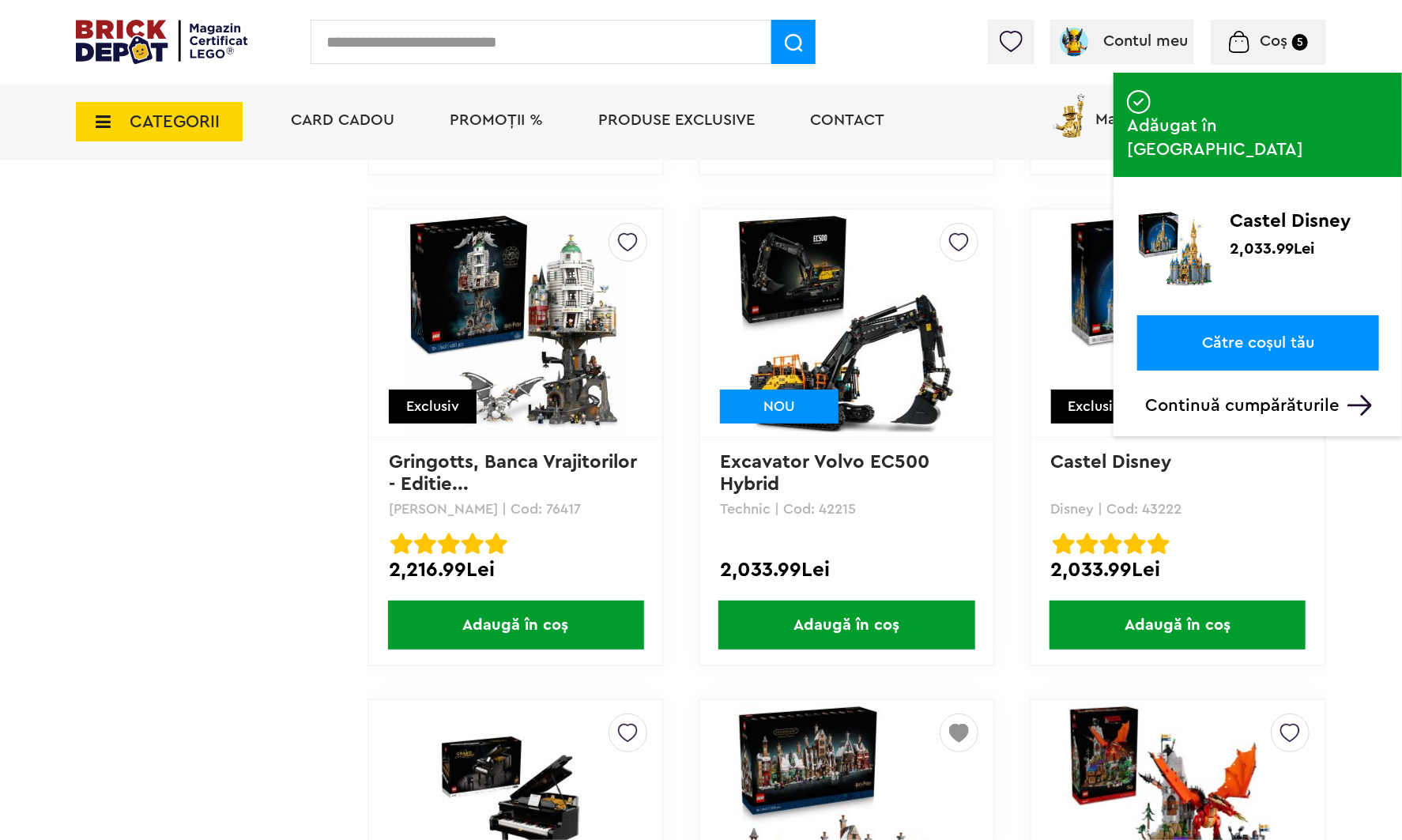
click at [1321, 315] on link "Către coșul tău" at bounding box center [1258, 342] width 242 height 55
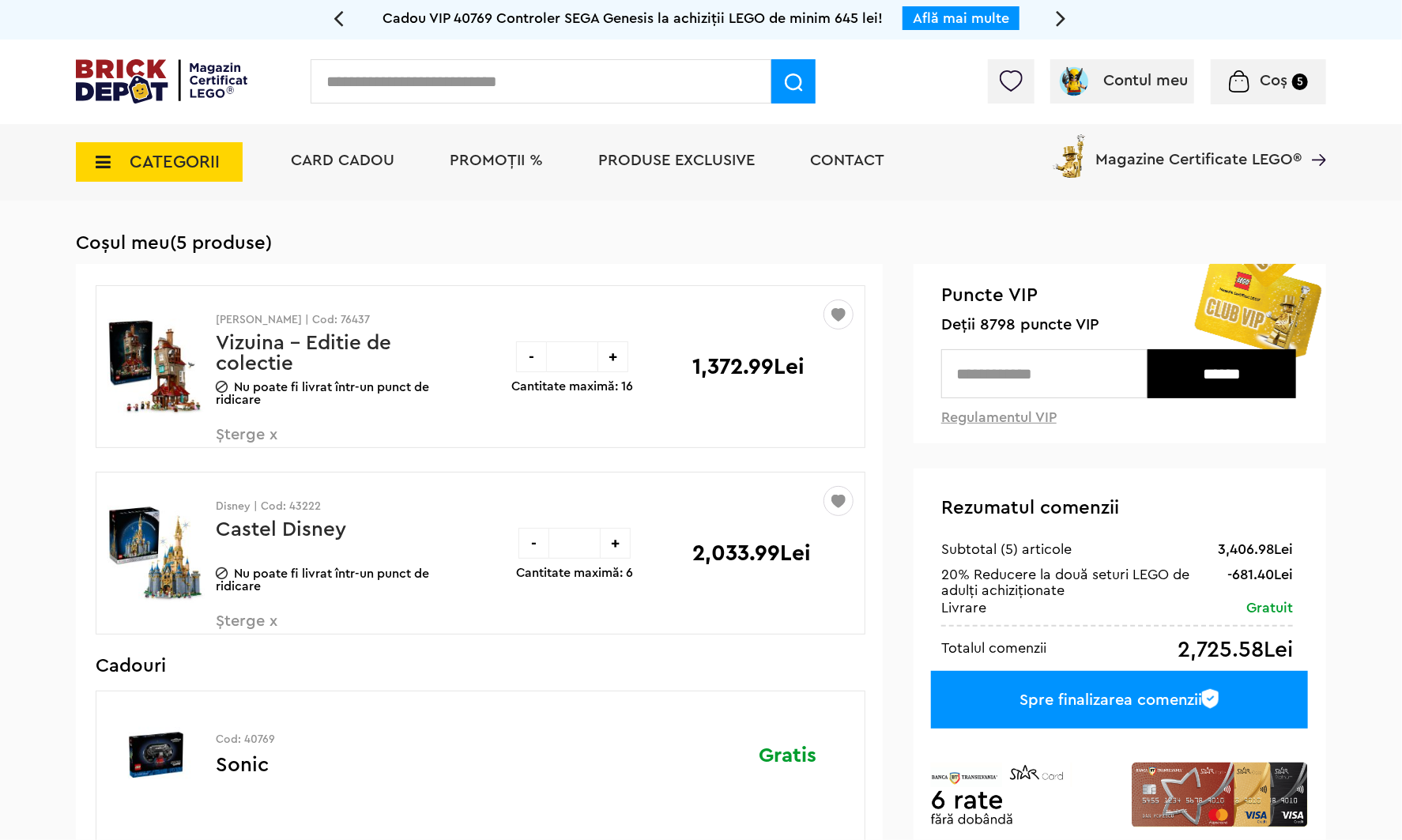
click at [989, 327] on span "Deții 8798 puncte VIP" at bounding box center [1120, 325] width 358 height 18
copy span "8798"
click at [1020, 361] on input "text" at bounding box center [1045, 374] width 206 height 49
paste input "****"
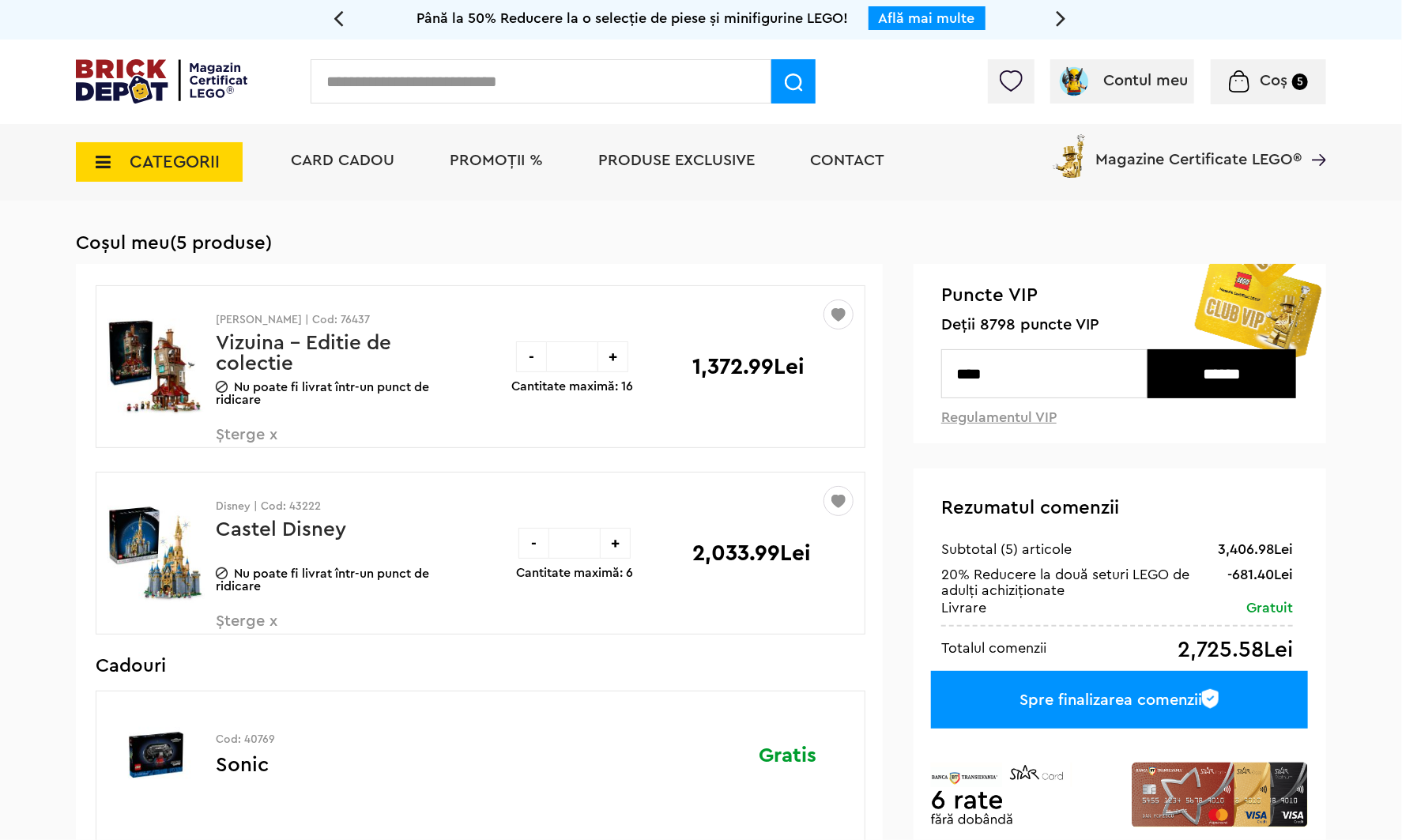
type input "****"
click at [1178, 390] on input "******" at bounding box center [1221, 374] width 149 height 49
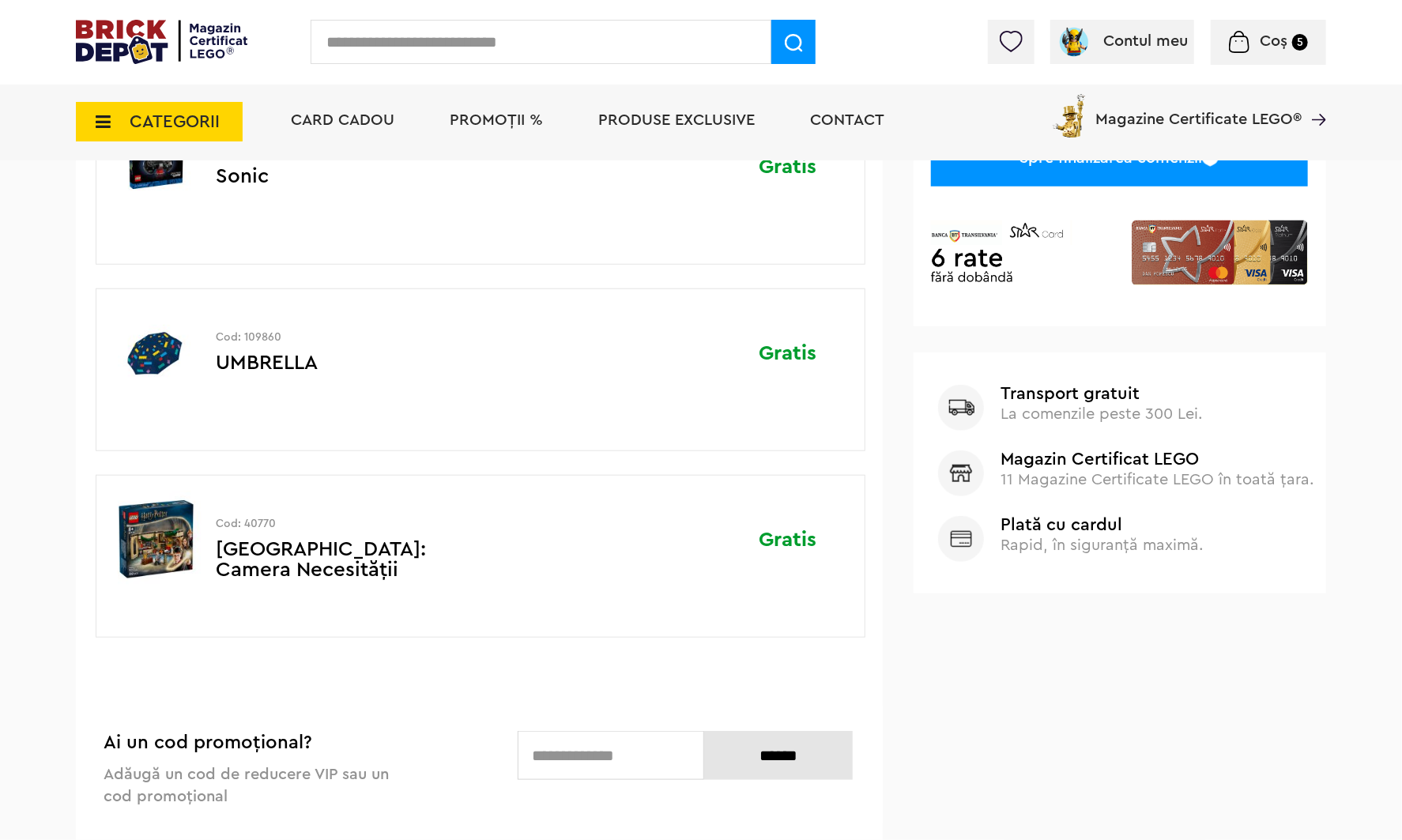
scroll to position [789, 0]
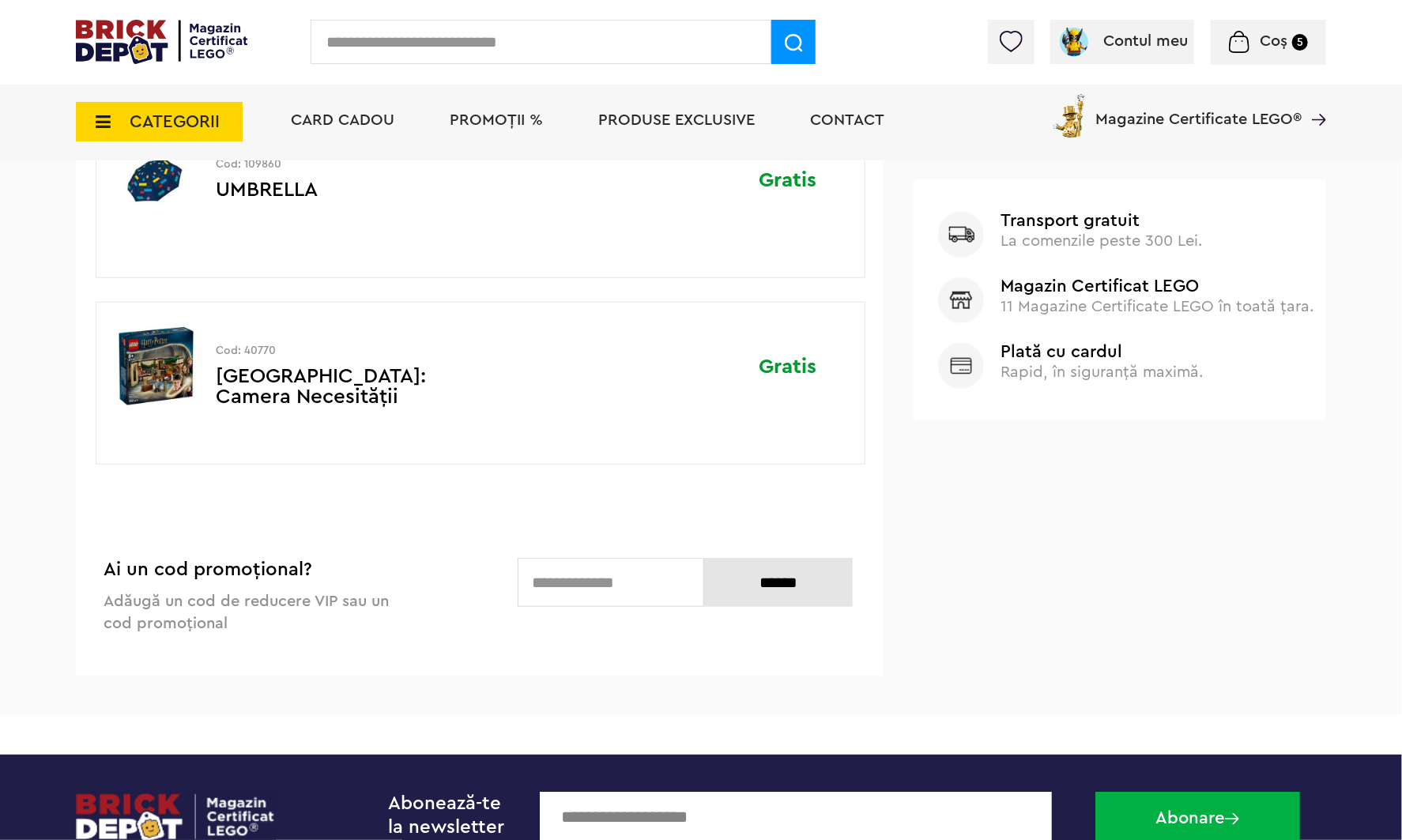
drag, startPoint x: 648, startPoint y: 585, endPoint x: 652, endPoint y: 529, distance: 56.1
click at [648, 585] on input "text" at bounding box center [610, 582] width 187 height 49
click at [633, 586] on input "text" at bounding box center [610, 582] width 187 height 49
click at [718, 578] on input "******" at bounding box center [778, 582] width 149 height 49
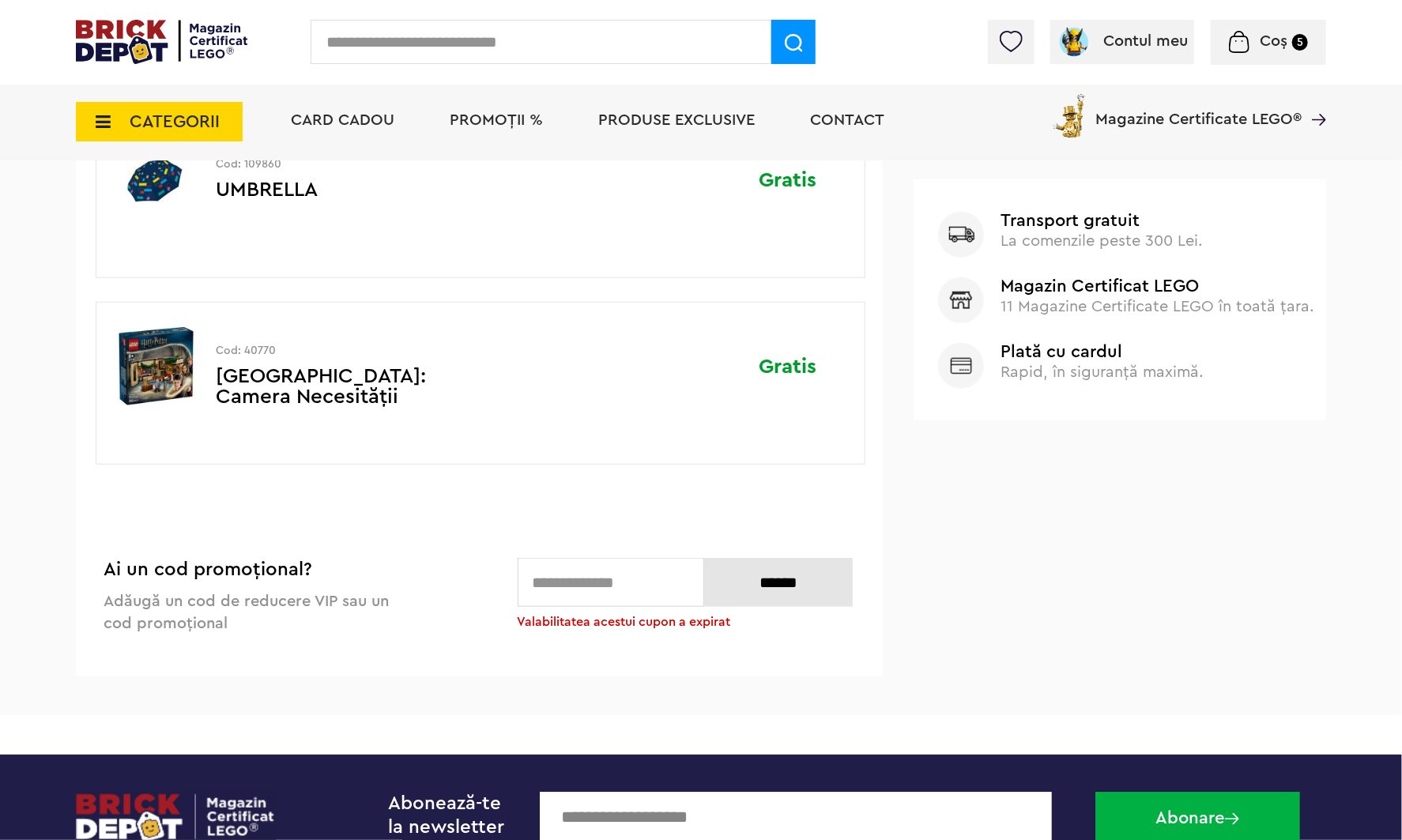
click at [665, 577] on input "text" at bounding box center [610, 582] width 187 height 49
type input "**********"
click at [996, 530] on div "Coșul meu (5 produse) 3406.98 Lei [GEOGRAPHIC_DATA] [PERSON_NAME] | Cod: 76437 …" at bounding box center [701, 57] width 1250 height 1236
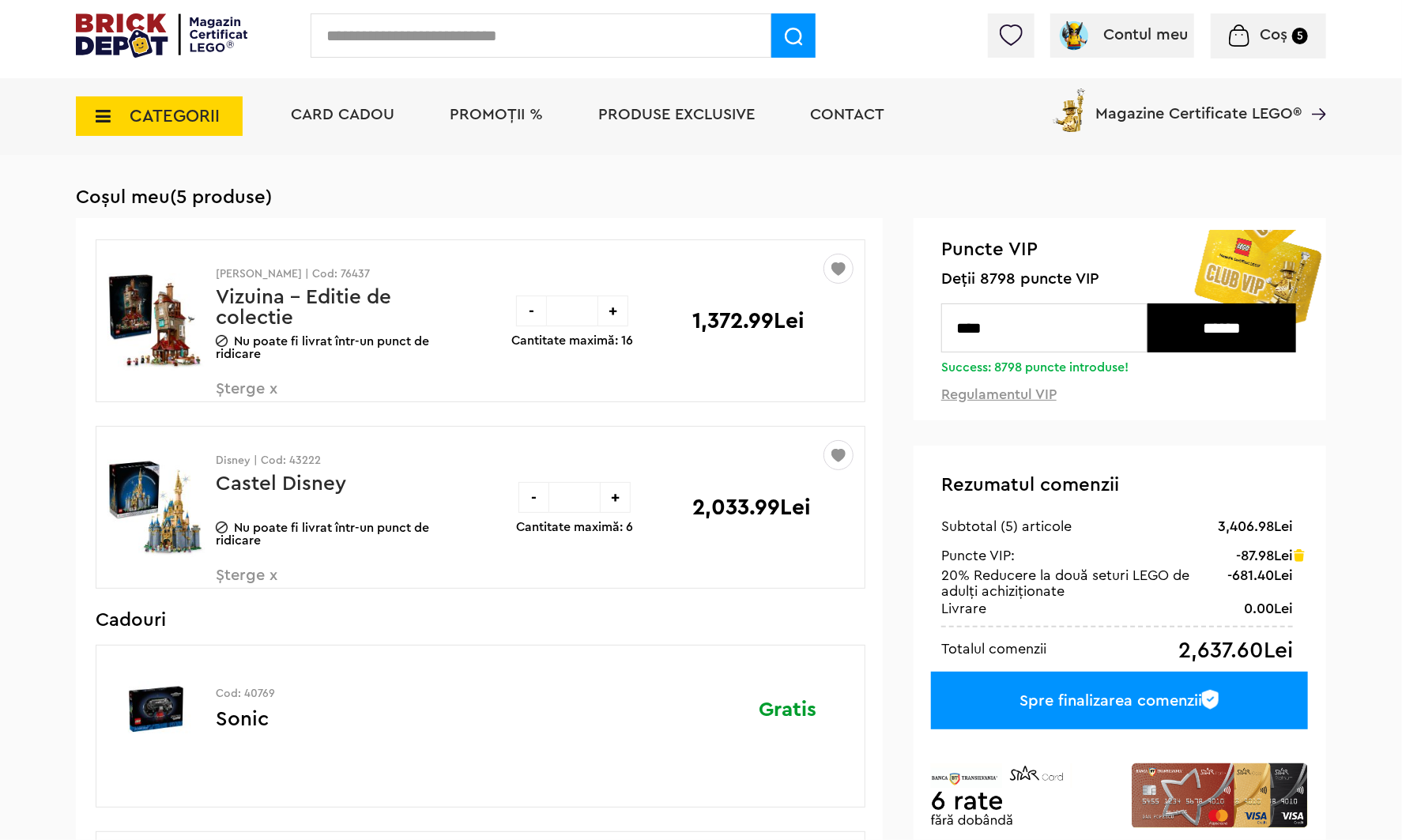
scroll to position [0, 0]
